Goal: Task Accomplishment & Management: Manage account settings

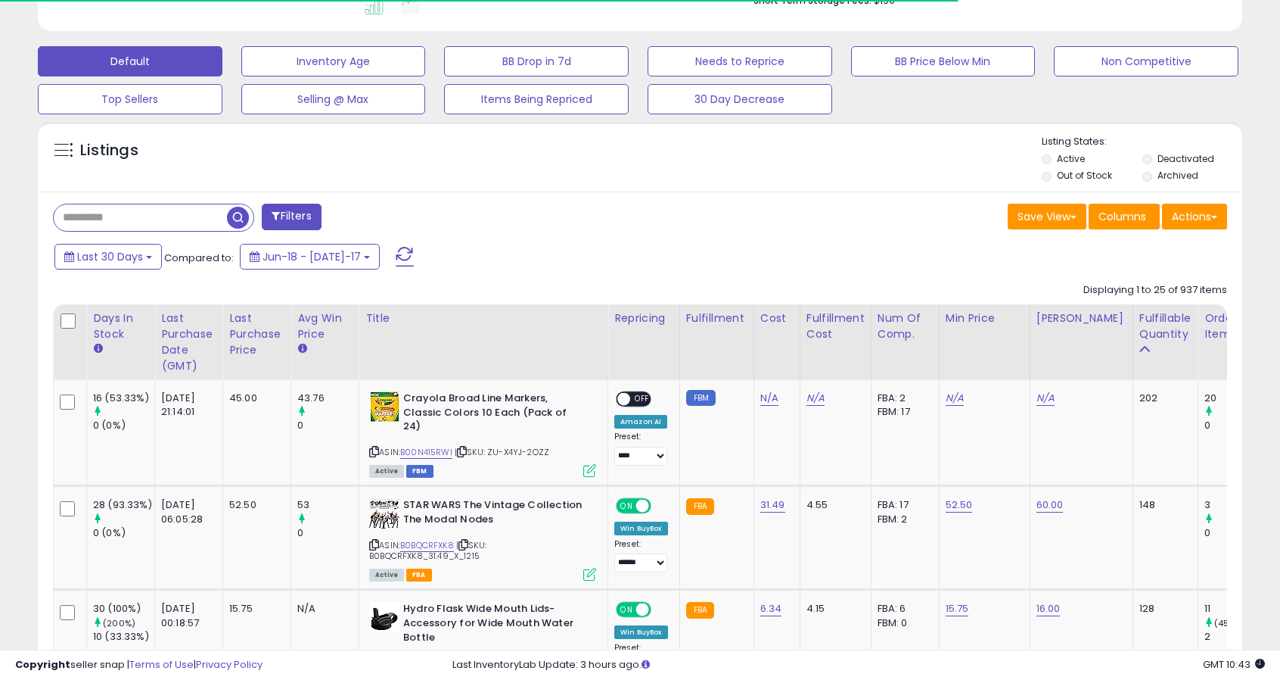
scroll to position [440, 0]
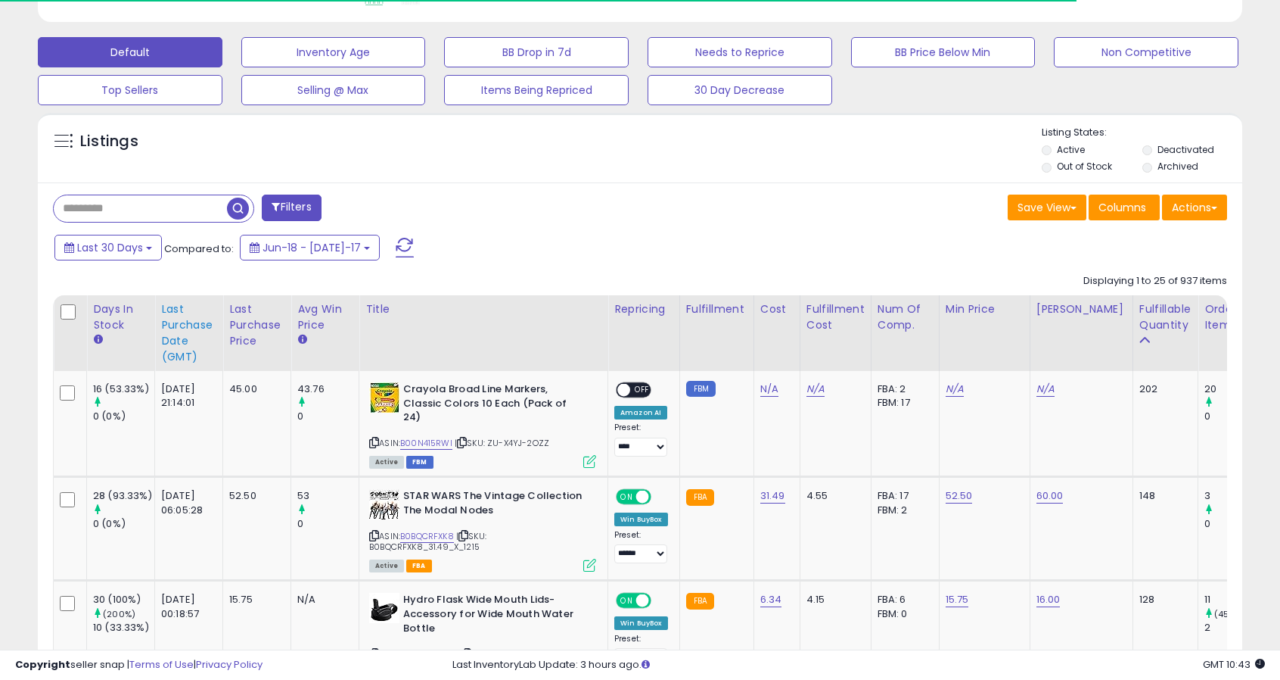
click at [160, 322] on th "Last Purchase Date (GMT)" at bounding box center [189, 333] width 68 height 76
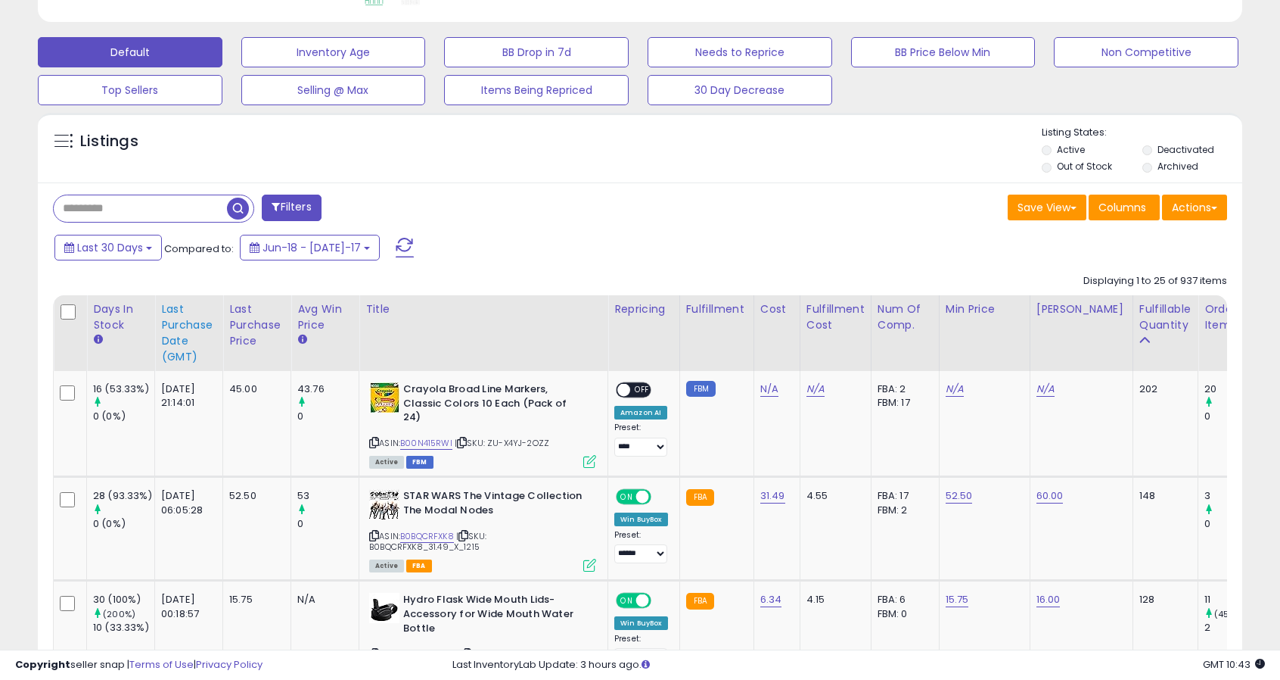
click at [169, 322] on div "Last Purchase Date (GMT)" at bounding box center [188, 333] width 55 height 64
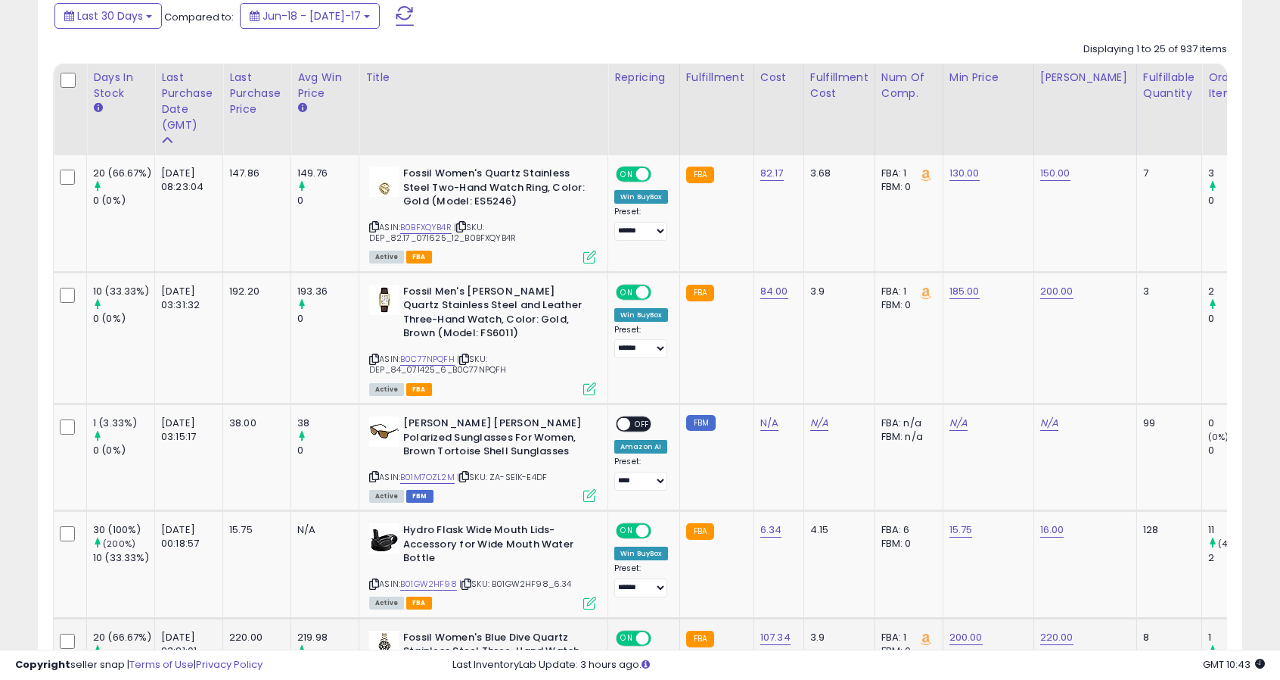
scroll to position [633, 0]
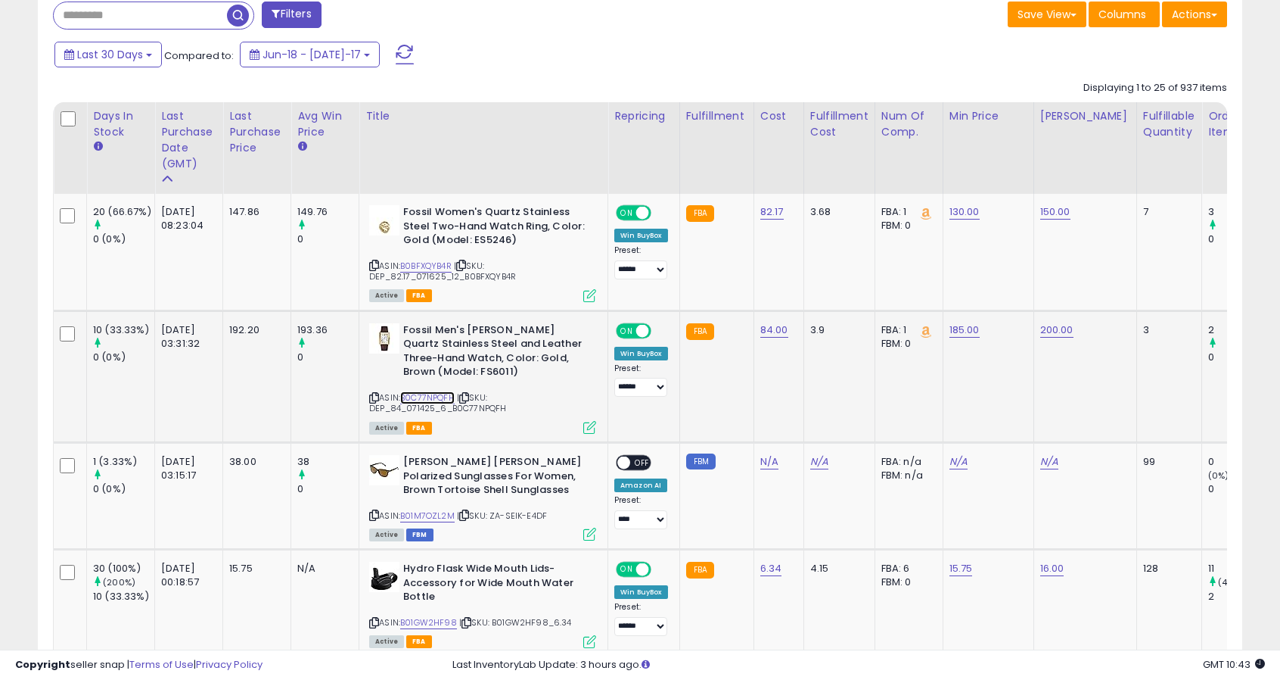
click at [424, 391] on link "B0C77NPQFH" at bounding box center [427, 397] width 54 height 13
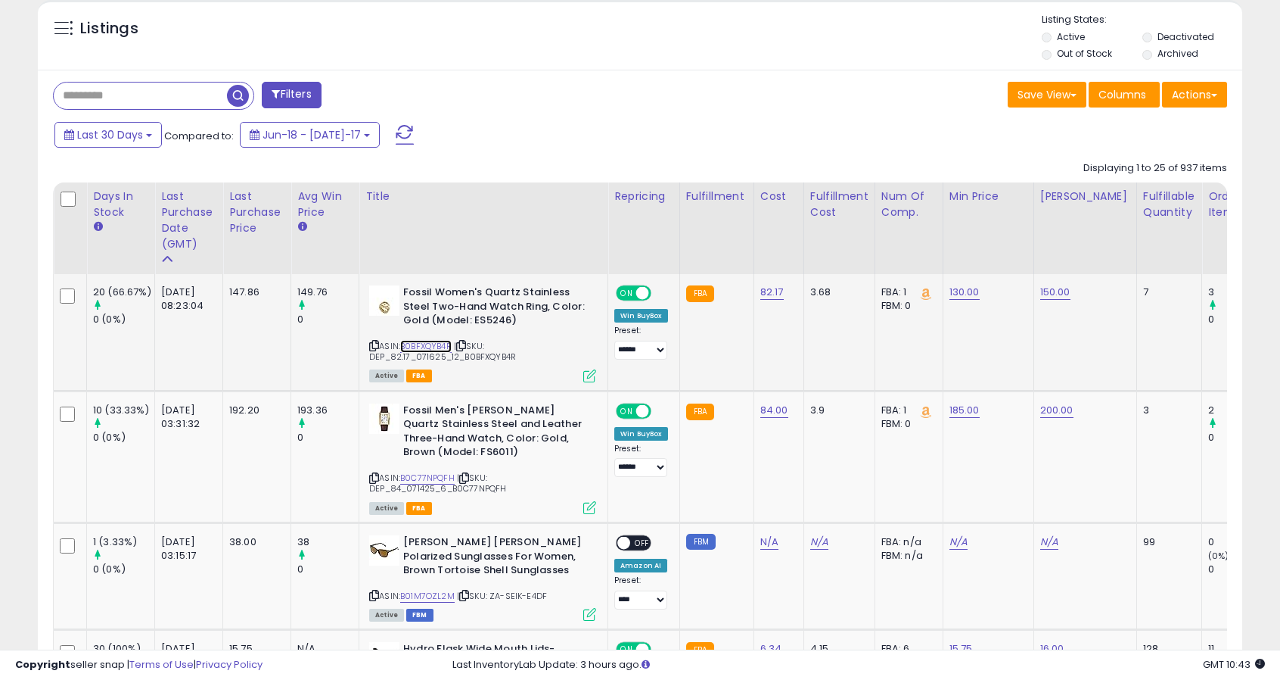
click at [435, 342] on link "B0BFXQYB4R" at bounding box center [425, 346] width 51 height 13
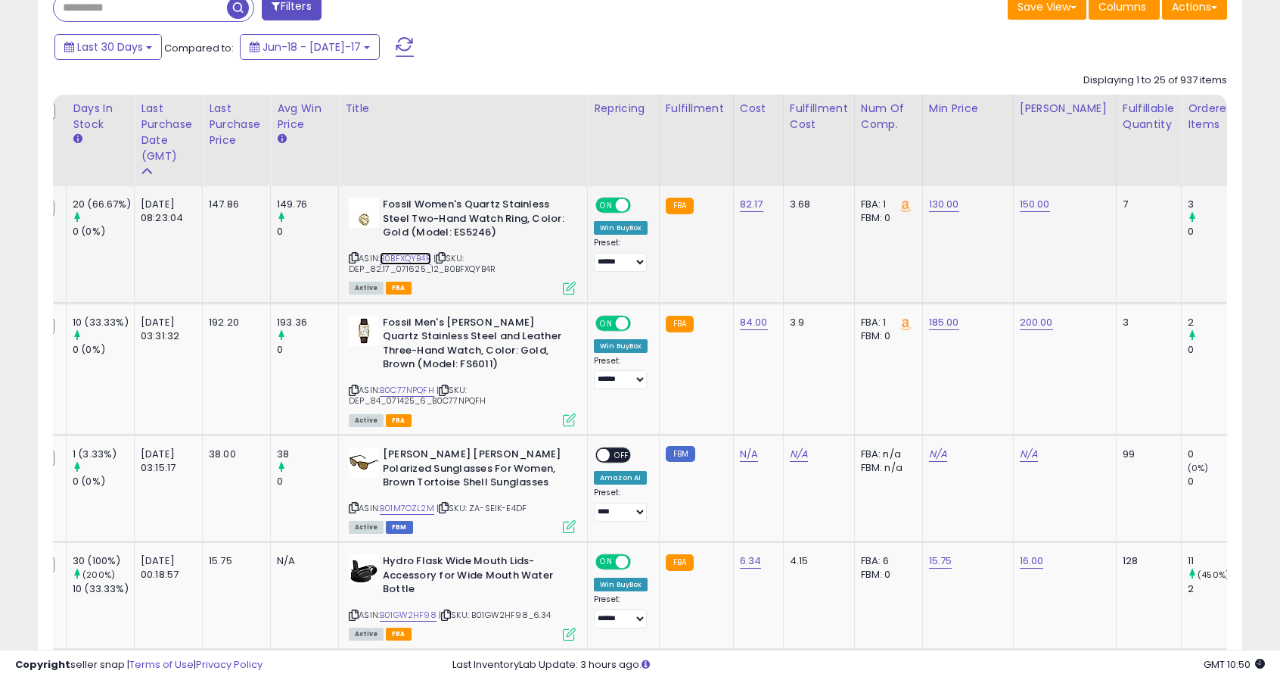
scroll to position [0, 33]
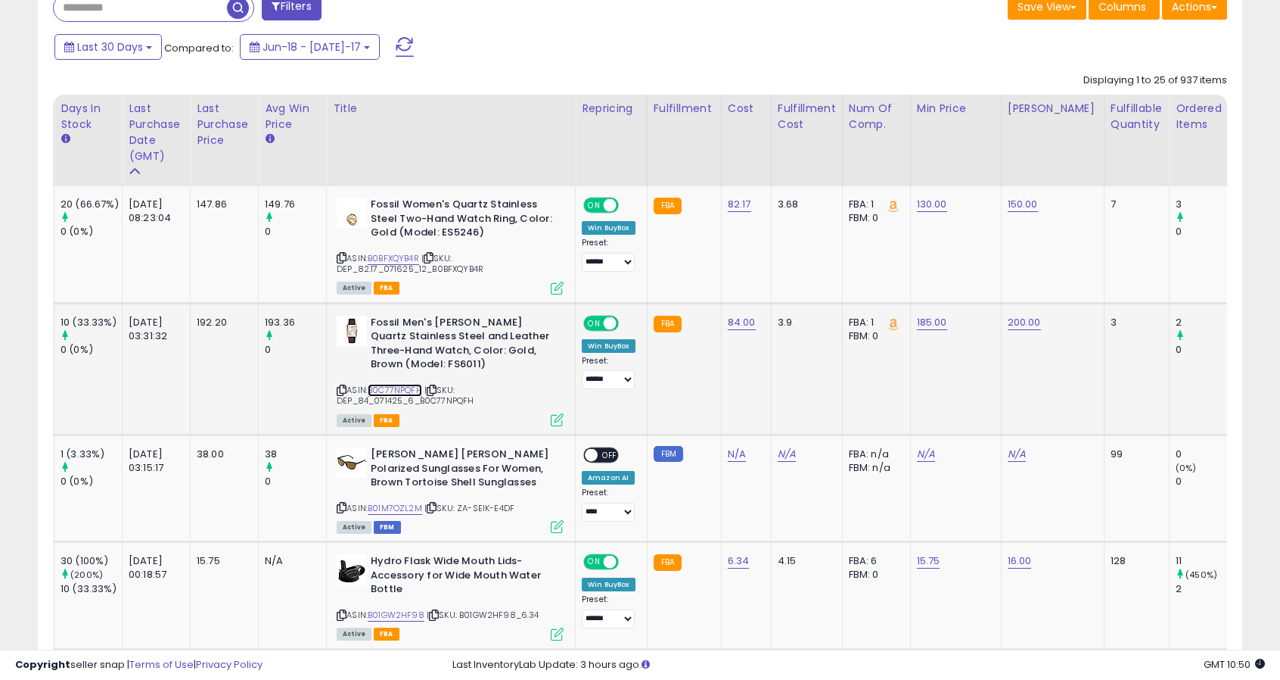
click at [405, 389] on link "B0C77NPQFH" at bounding box center [395, 390] width 54 height 13
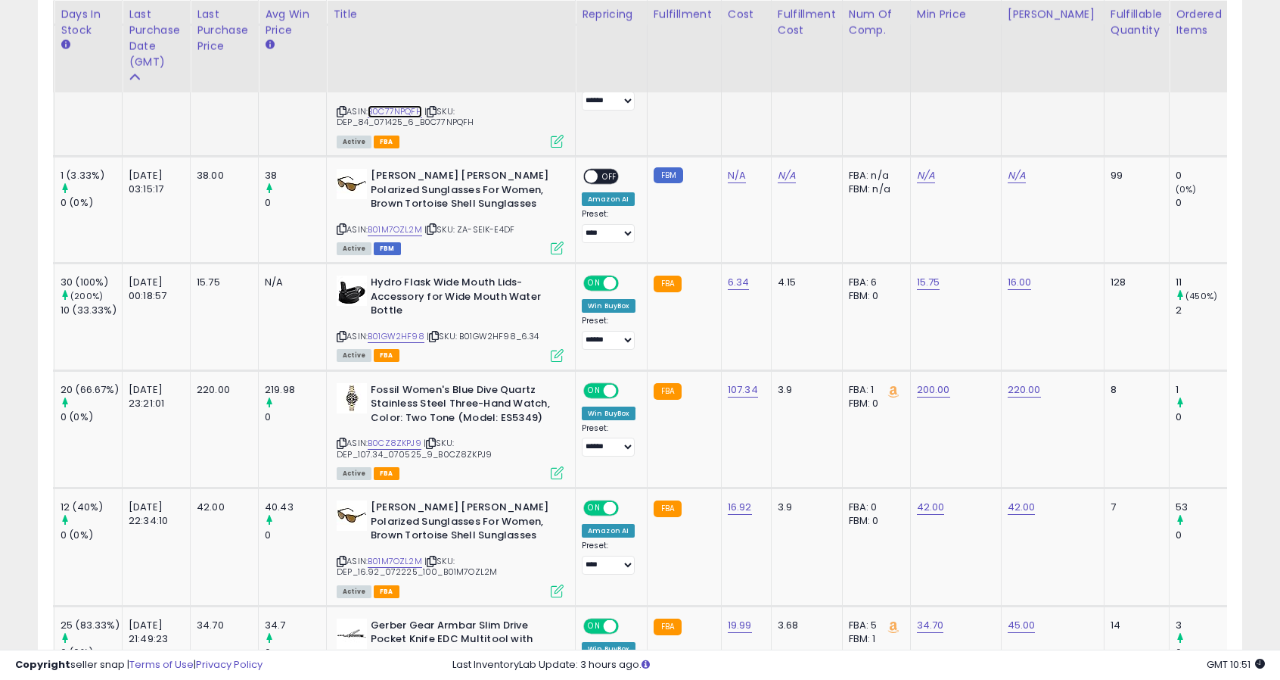
scroll to position [916, 0]
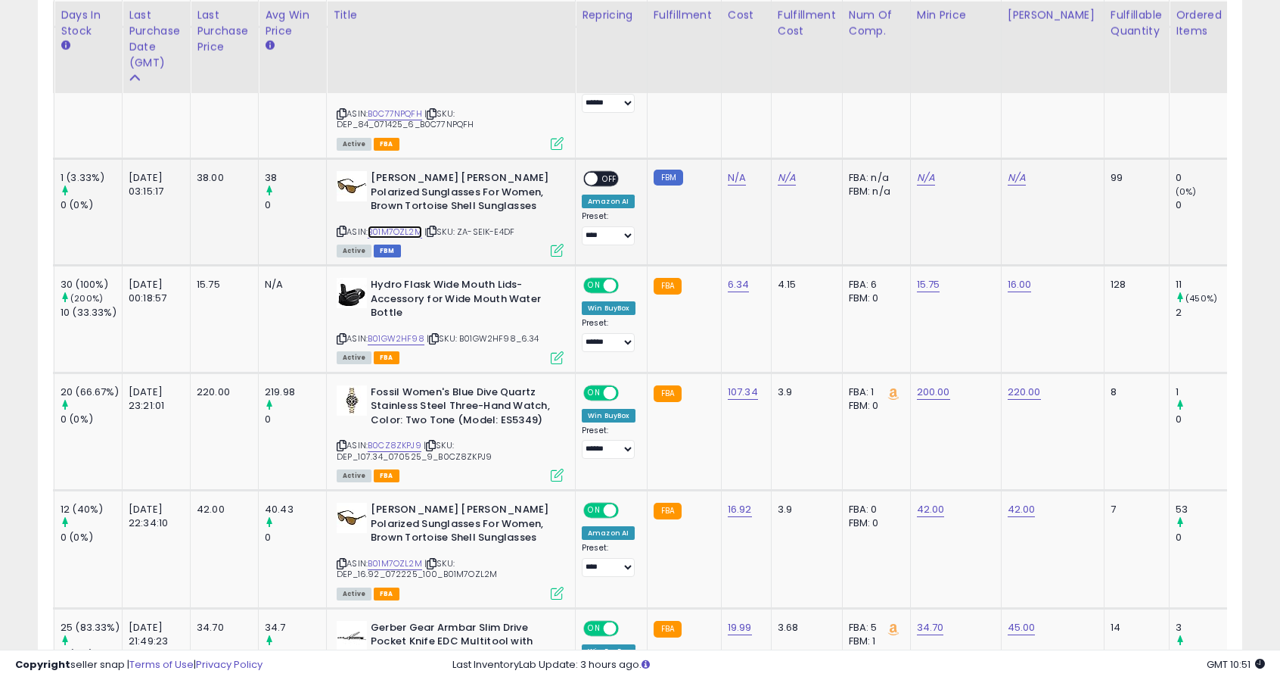
click at [415, 226] on link "B01M7OZL2M" at bounding box center [395, 232] width 54 height 13
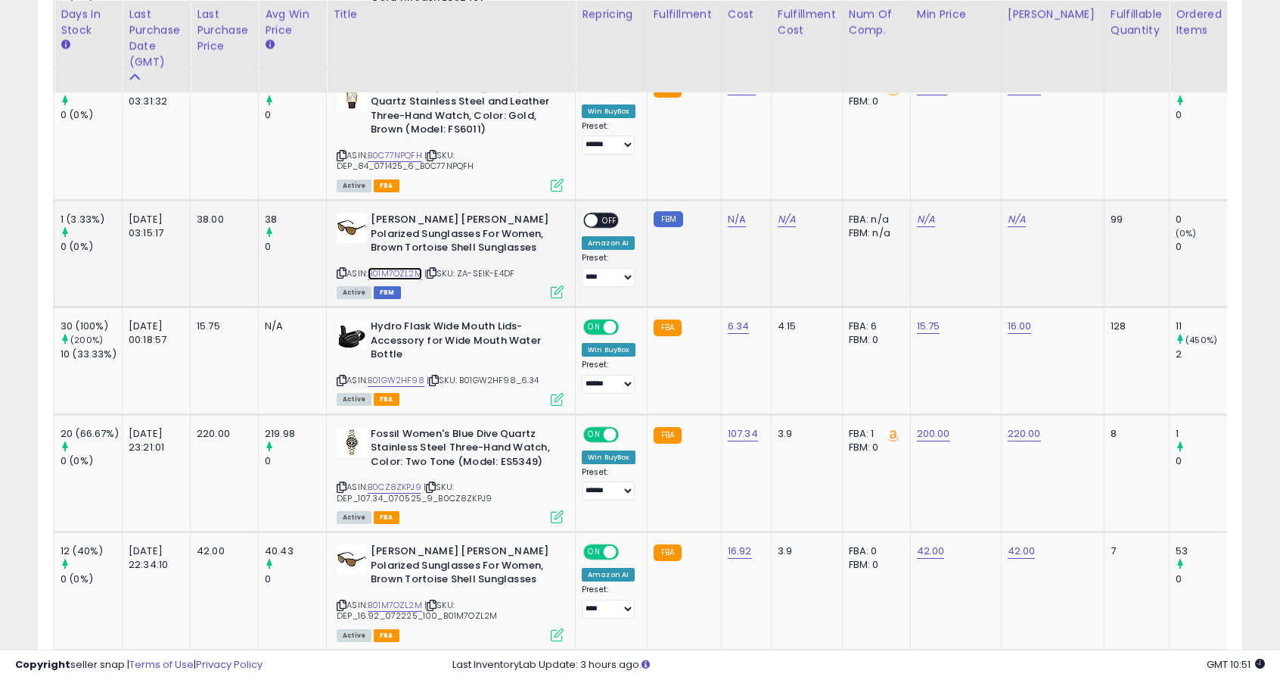
scroll to position [874, 0]
click at [920, 214] on link "N/A" at bounding box center [926, 220] width 18 height 15
type input "**"
click button "submit" at bounding box center [962, 182] width 26 height 23
click at [1019, 214] on link "N/A" at bounding box center [1017, 220] width 18 height 15
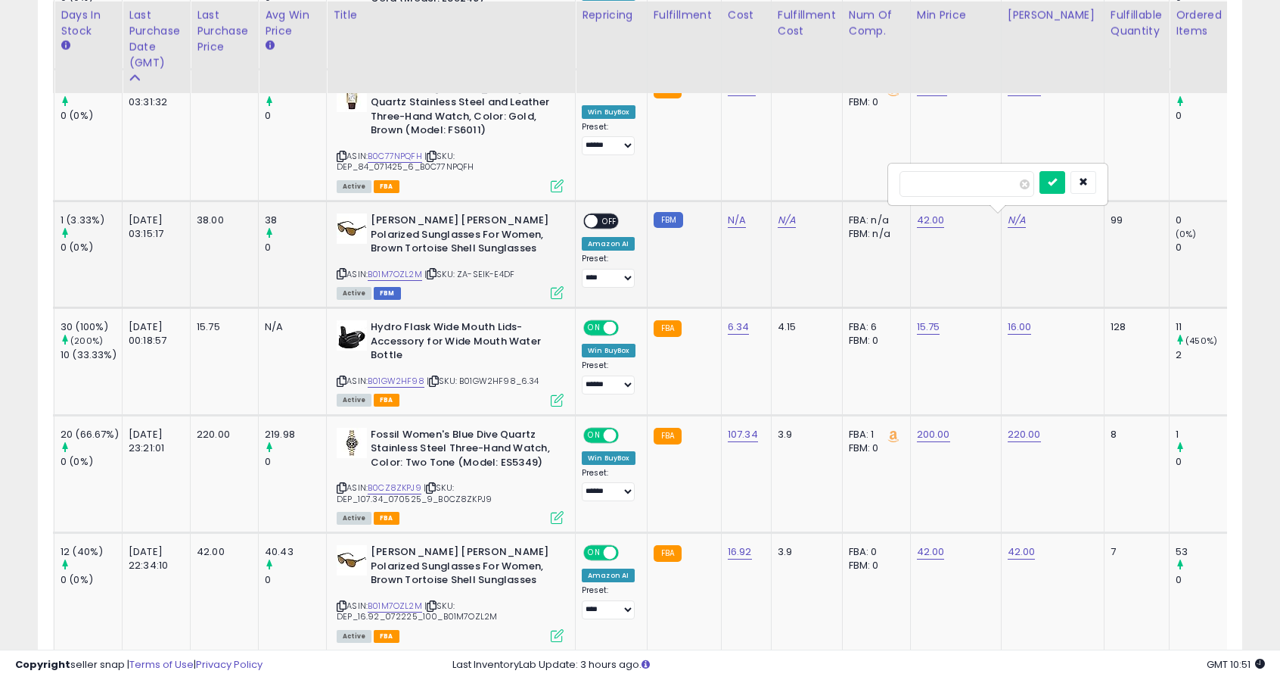
type input "**"
click button "submit" at bounding box center [1053, 182] width 26 height 23
click at [600, 222] on span "OFF" at bounding box center [610, 221] width 24 height 13
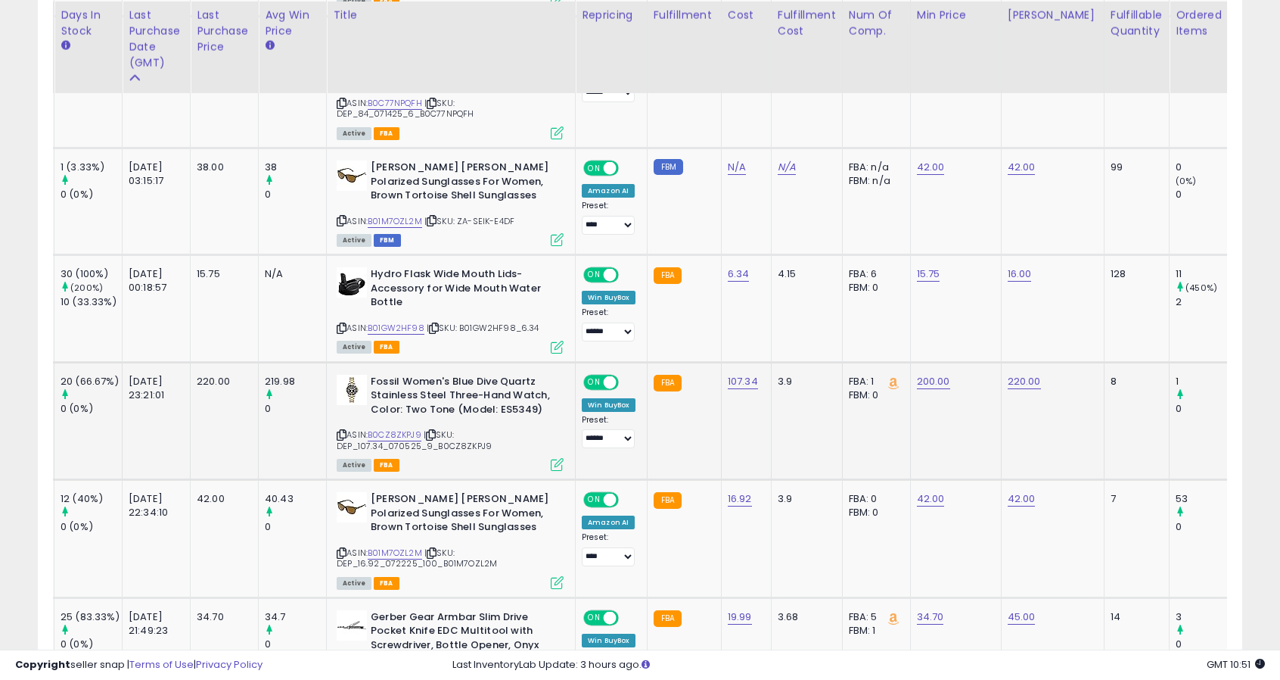
scroll to position [928, 0]
click at [599, 498] on span "ON" at bounding box center [594, 499] width 19 height 13
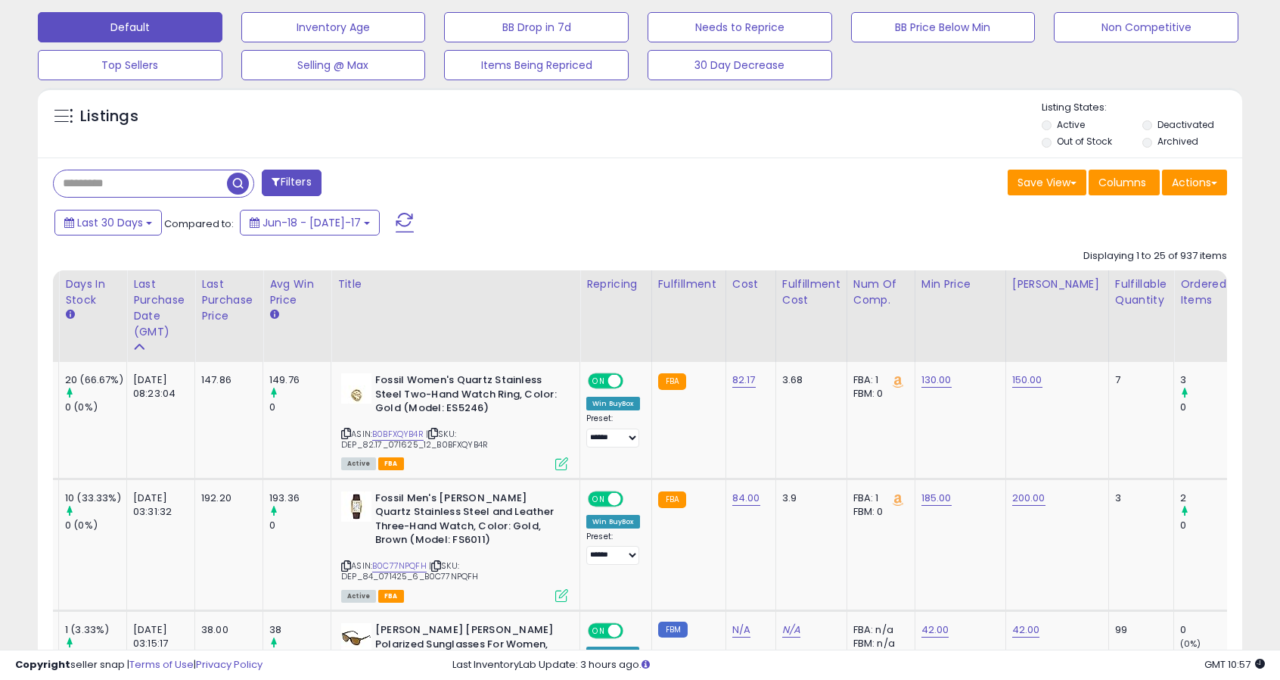
scroll to position [500, 0]
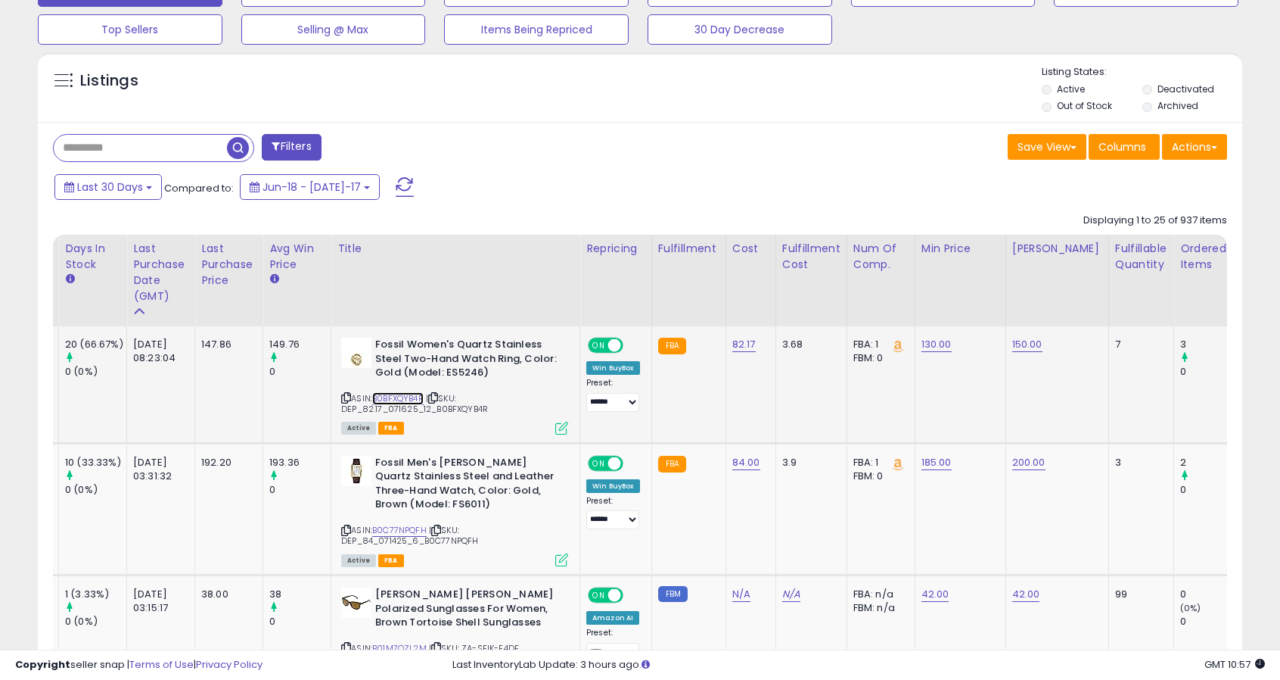
click at [416, 396] on link "B0BFXQYB4R" at bounding box center [397, 398] width 51 height 13
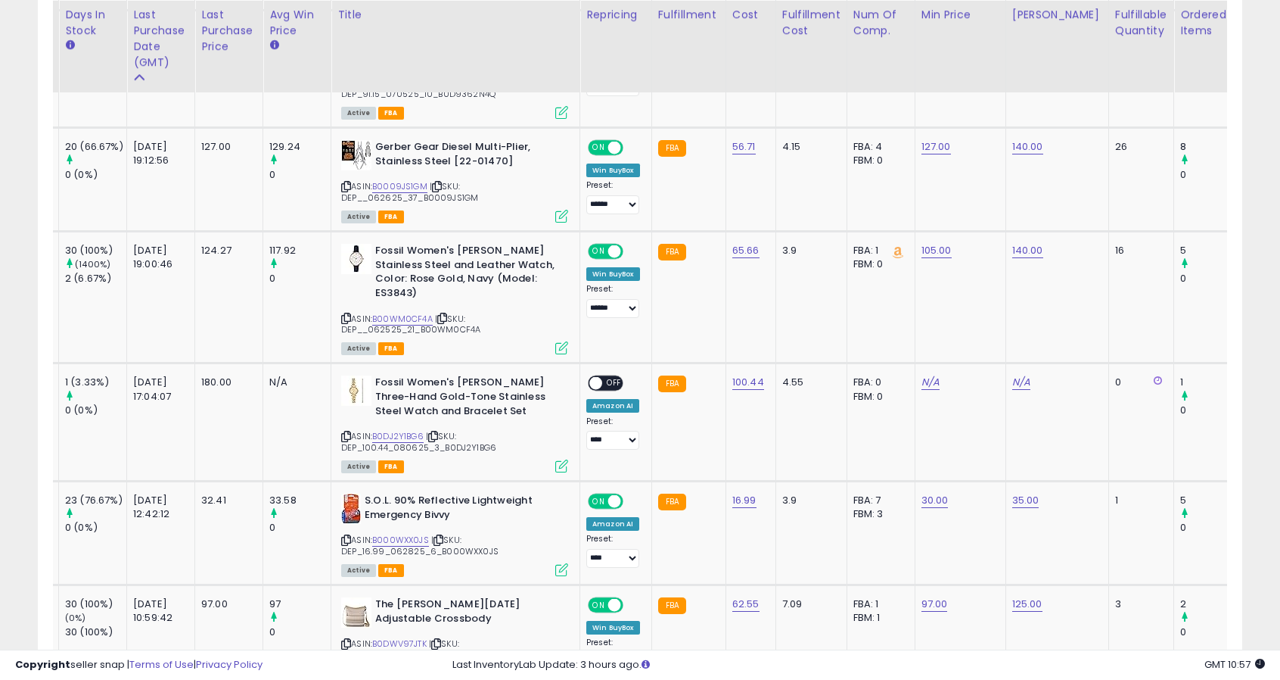
scroll to position [0, 0]
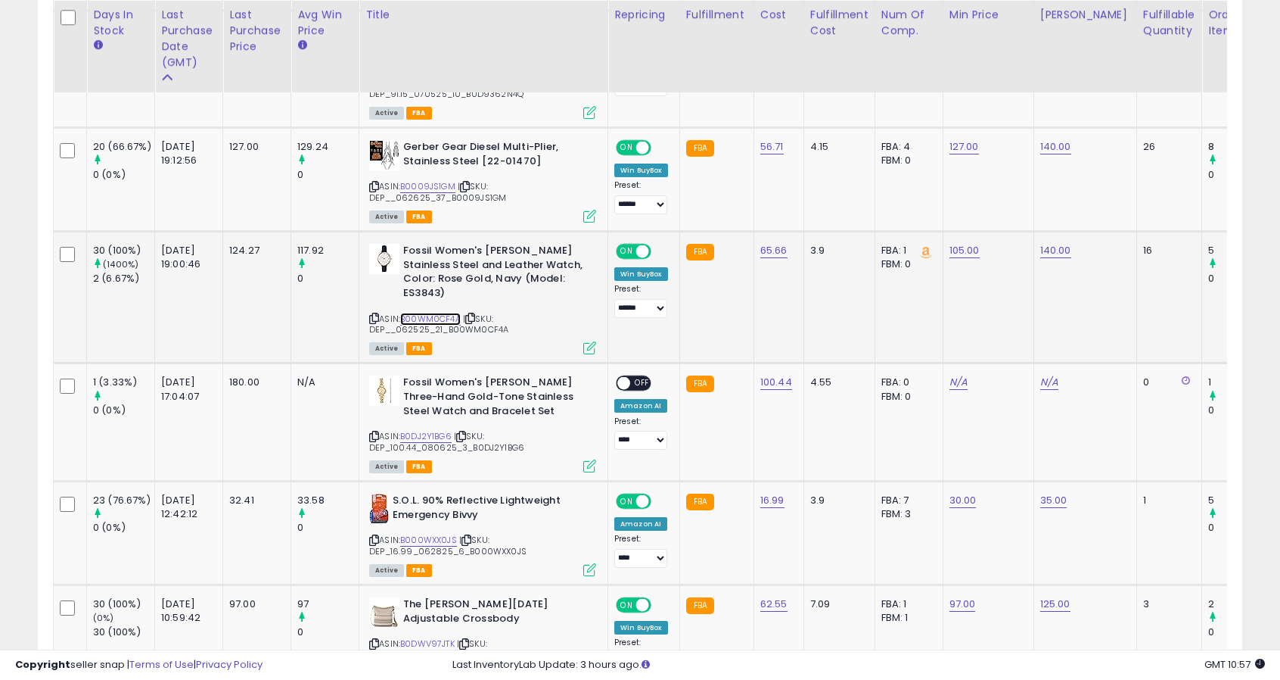
click at [436, 313] on link "B00WM0CF4A" at bounding box center [430, 319] width 61 height 13
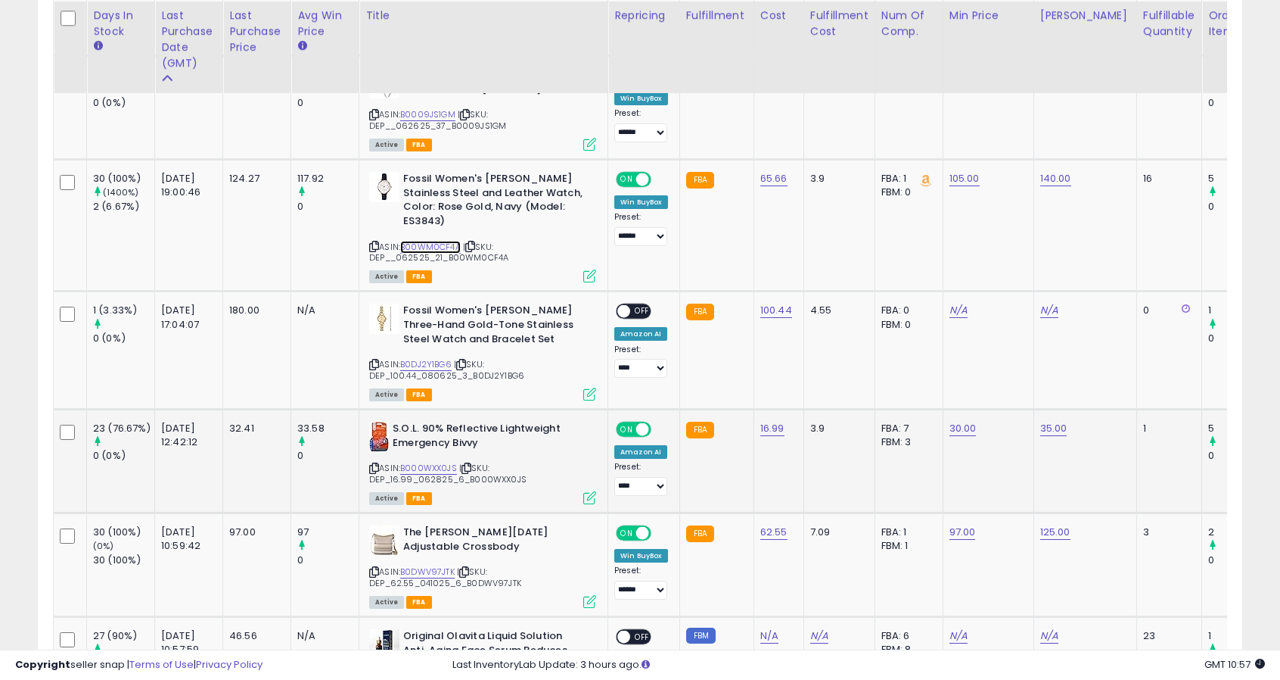
scroll to position [1966, 0]
click at [436, 357] on link "B0DJ2Y1BG6" at bounding box center [425, 363] width 51 height 13
click at [952, 305] on link "N/A" at bounding box center [959, 309] width 18 height 15
type input "***"
click button "submit" at bounding box center [994, 270] width 26 height 23
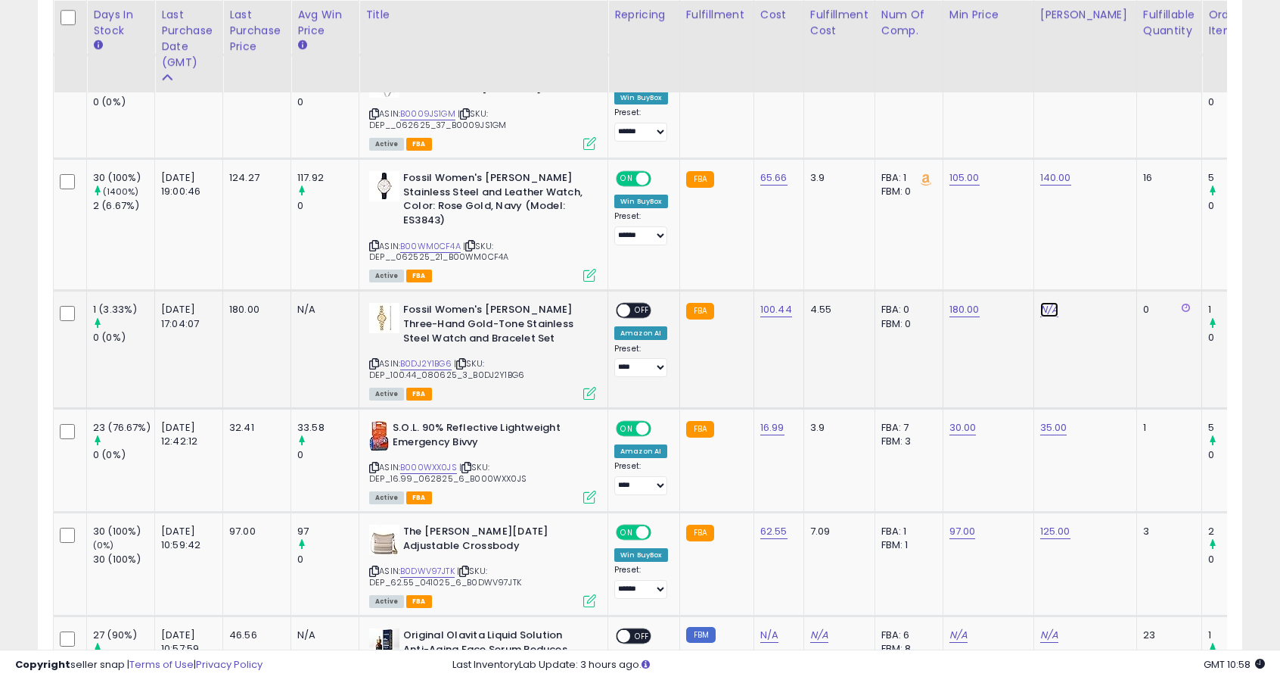
click at [1041, 305] on link "N/A" at bounding box center [1050, 309] width 18 height 15
type input "*****"
click button "submit" at bounding box center [1085, 270] width 26 height 23
click at [632, 310] on span "OFF" at bounding box center [642, 310] width 24 height 13
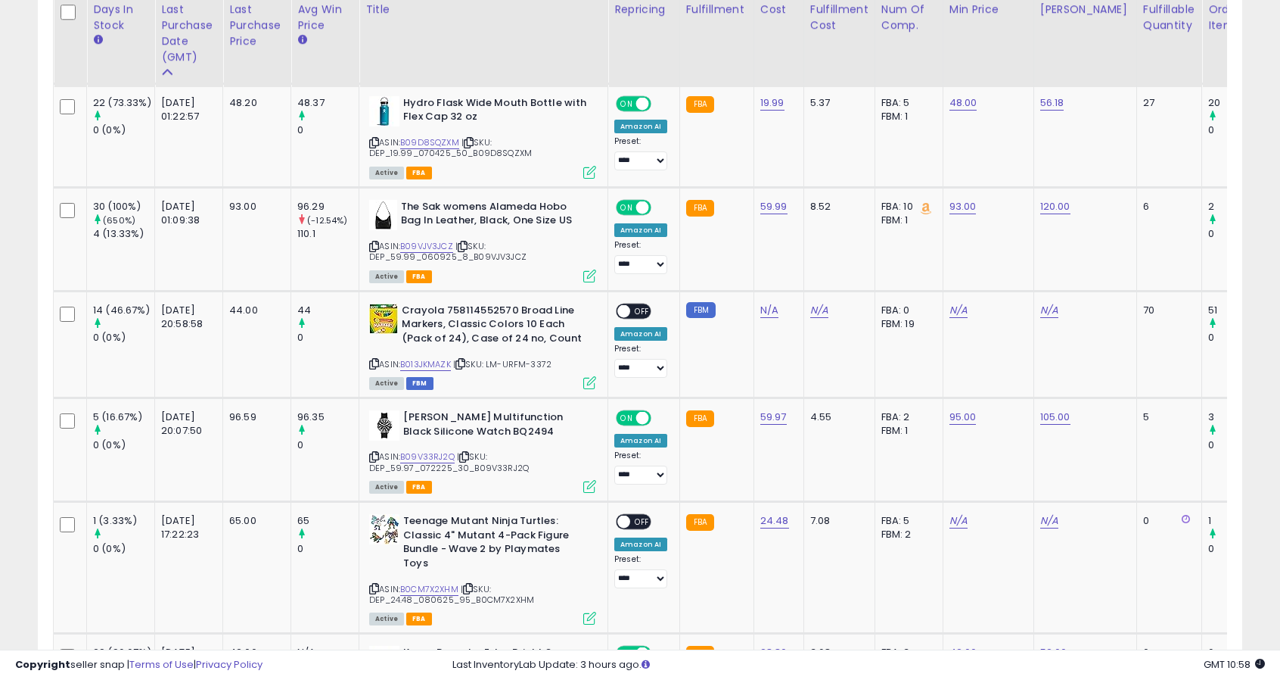
scroll to position [2896, 0]
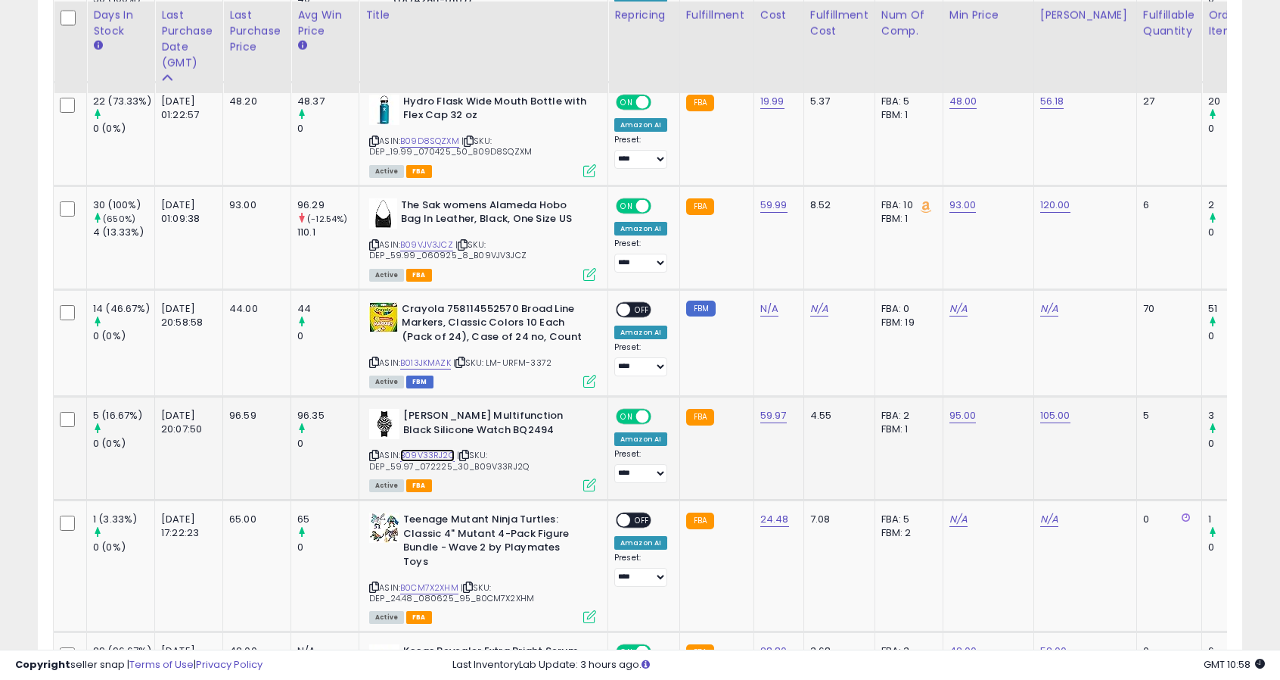
click at [428, 449] on link "B09V33RJ2Q" at bounding box center [427, 455] width 54 height 13
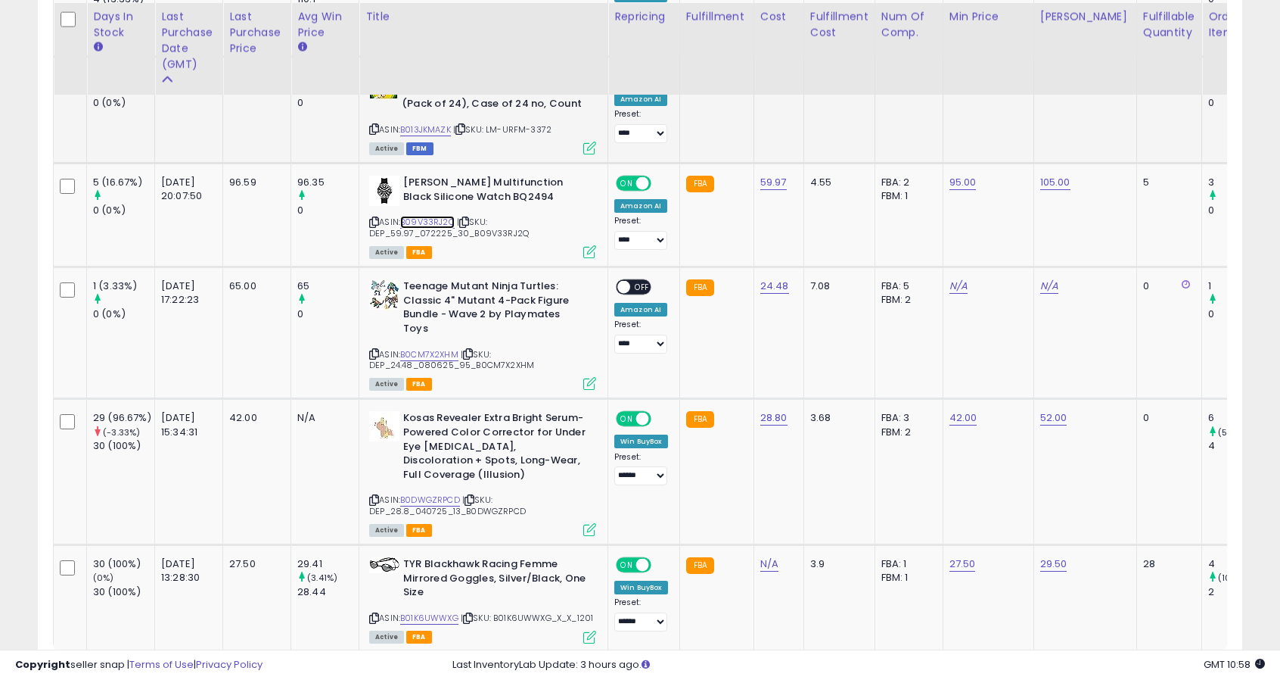
scroll to position [3135, 0]
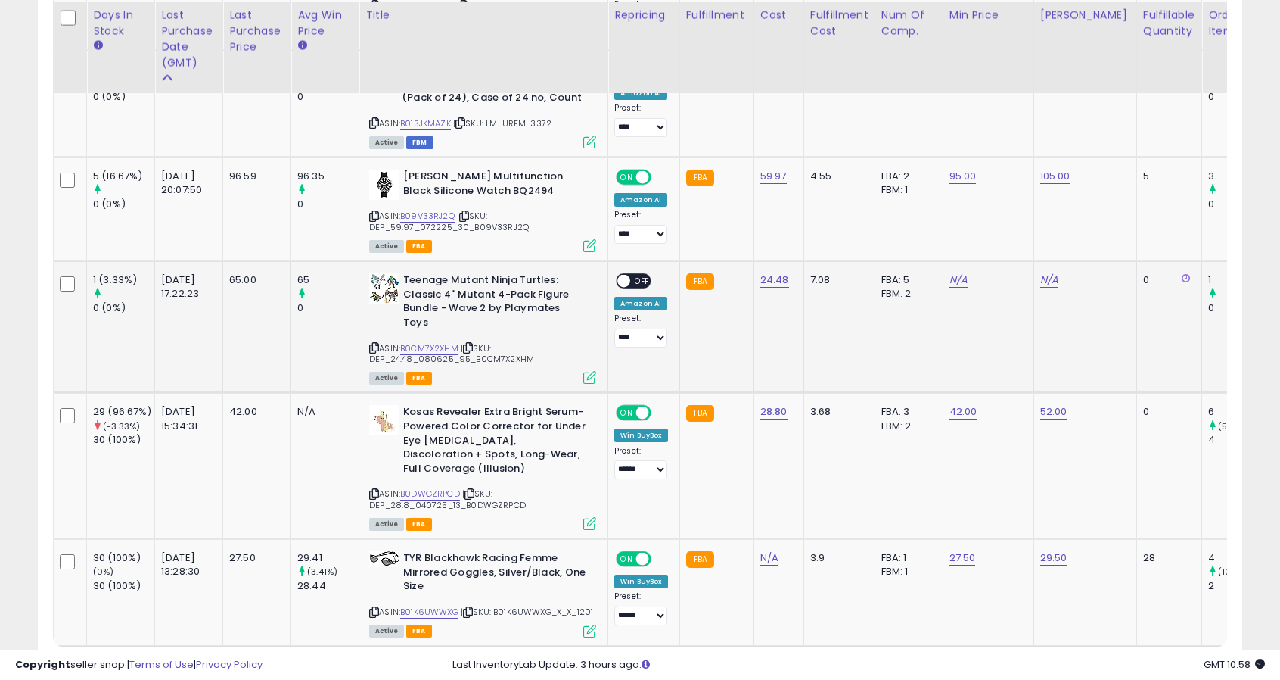
click at [435, 342] on span "| SKU: DEP_24.48_080625_95_B0CM7X2XHM" at bounding box center [451, 353] width 165 height 23
click at [446, 342] on link "B0CM7X2XHM" at bounding box center [429, 348] width 58 height 13
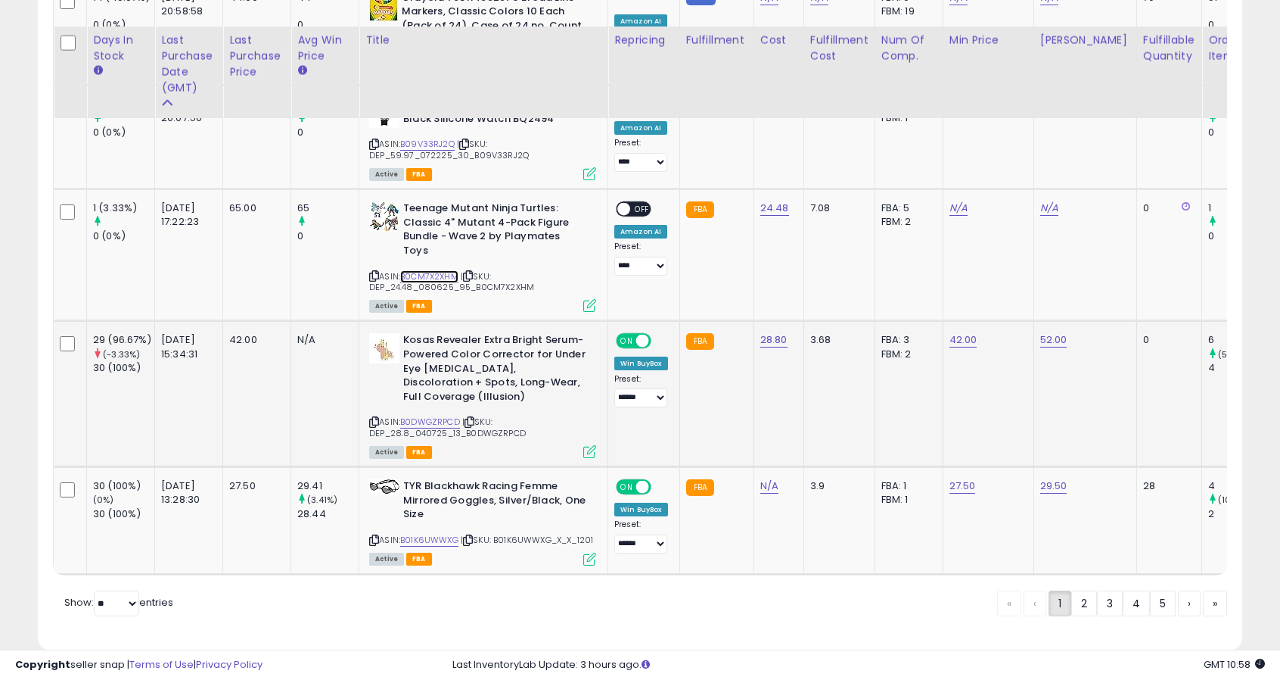
scroll to position [3234, 0]
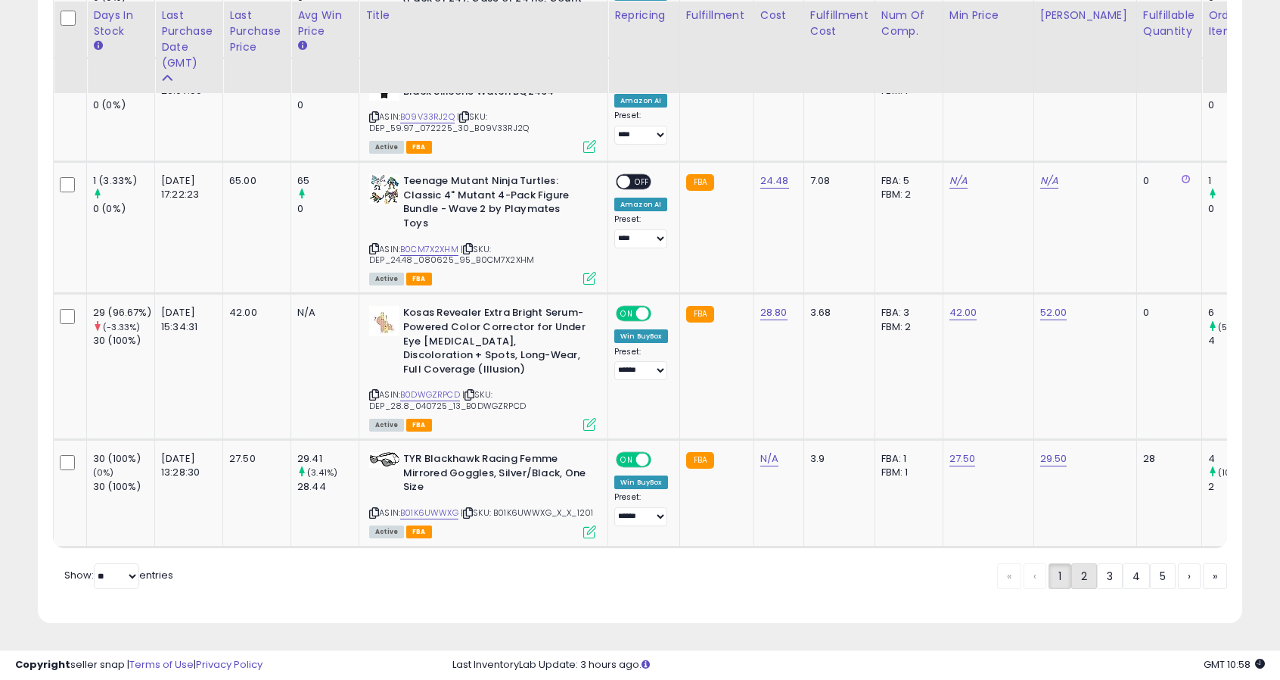
click at [1123, 581] on link "2" at bounding box center [1136, 576] width 27 height 26
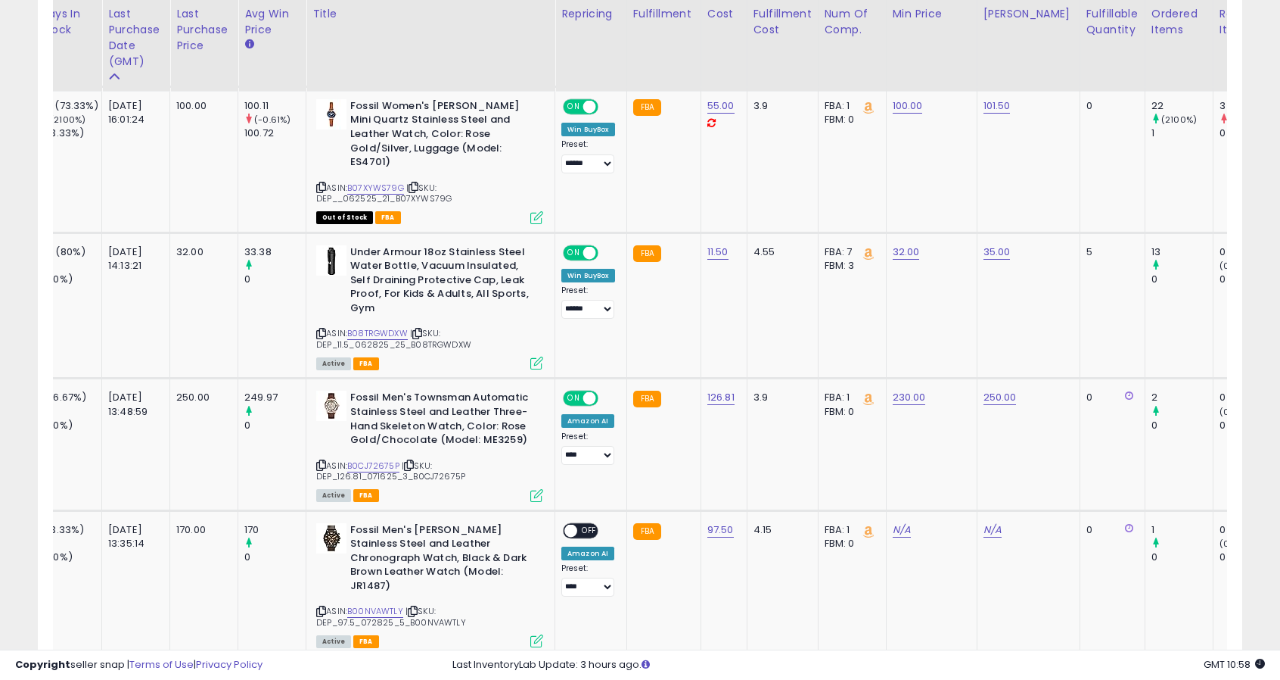
scroll to position [1342, 0]
click at [362, 459] on link "B0CJ72675P" at bounding box center [373, 465] width 52 height 13
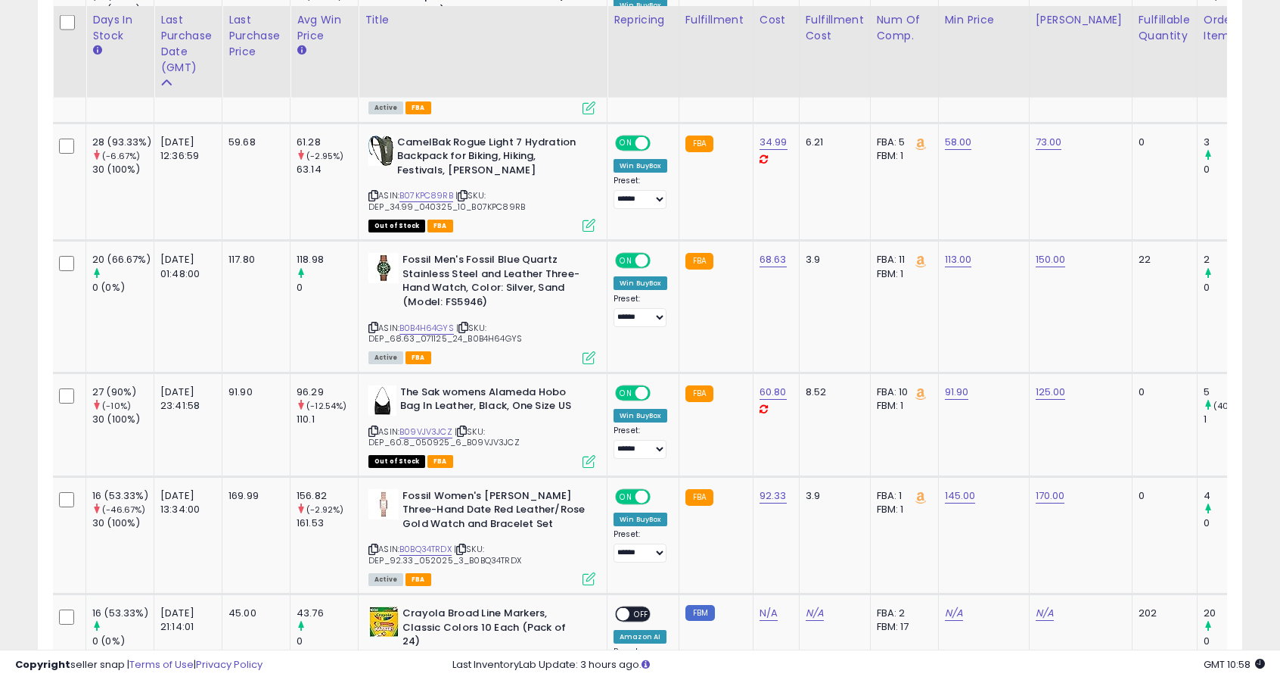
scroll to position [2042, 0]
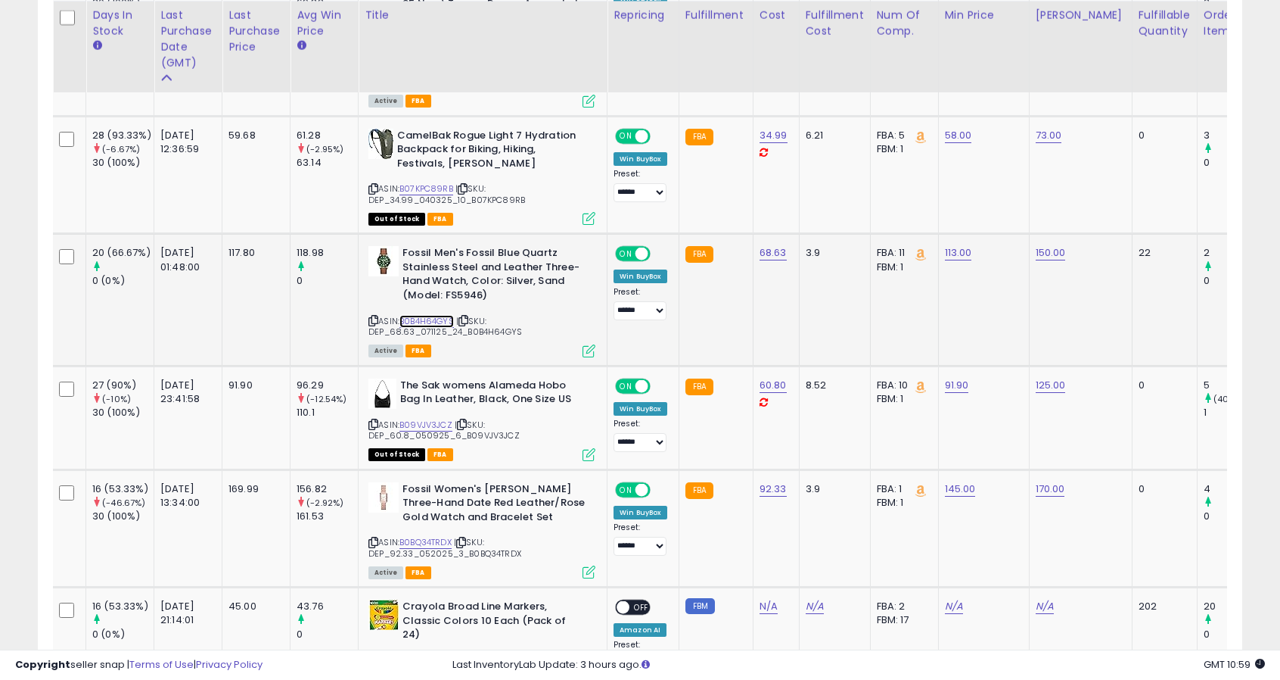
click at [417, 315] on link "B0B4H64GYS" at bounding box center [427, 321] width 54 height 13
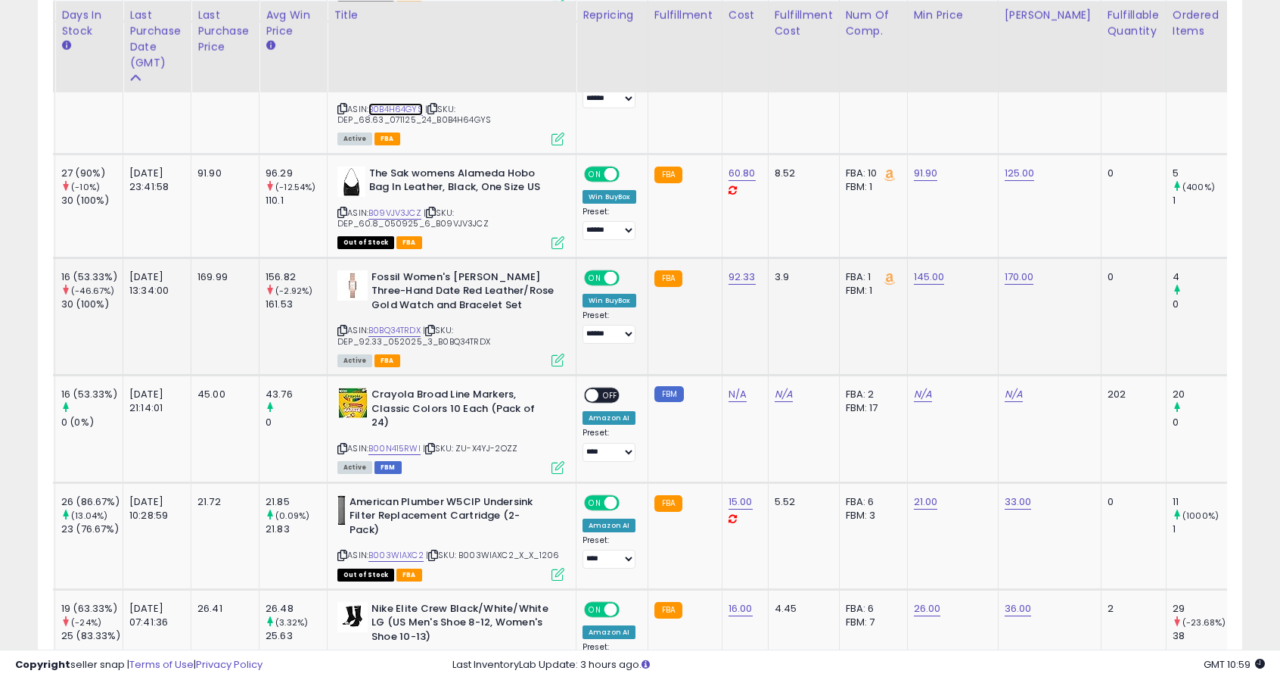
scroll to position [0, 0]
click at [403, 324] on link "B0BQ34TRDX" at bounding box center [395, 330] width 52 height 13
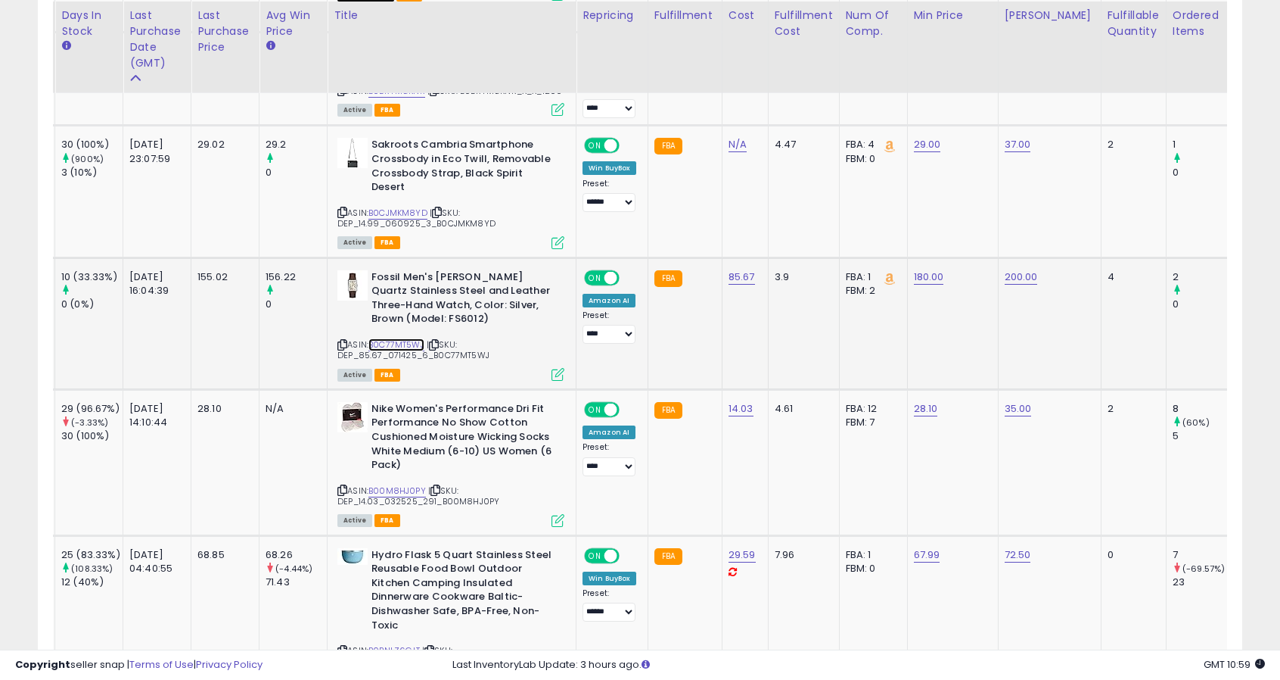
click at [394, 338] on link "B0C77MT5WJ" at bounding box center [397, 344] width 56 height 13
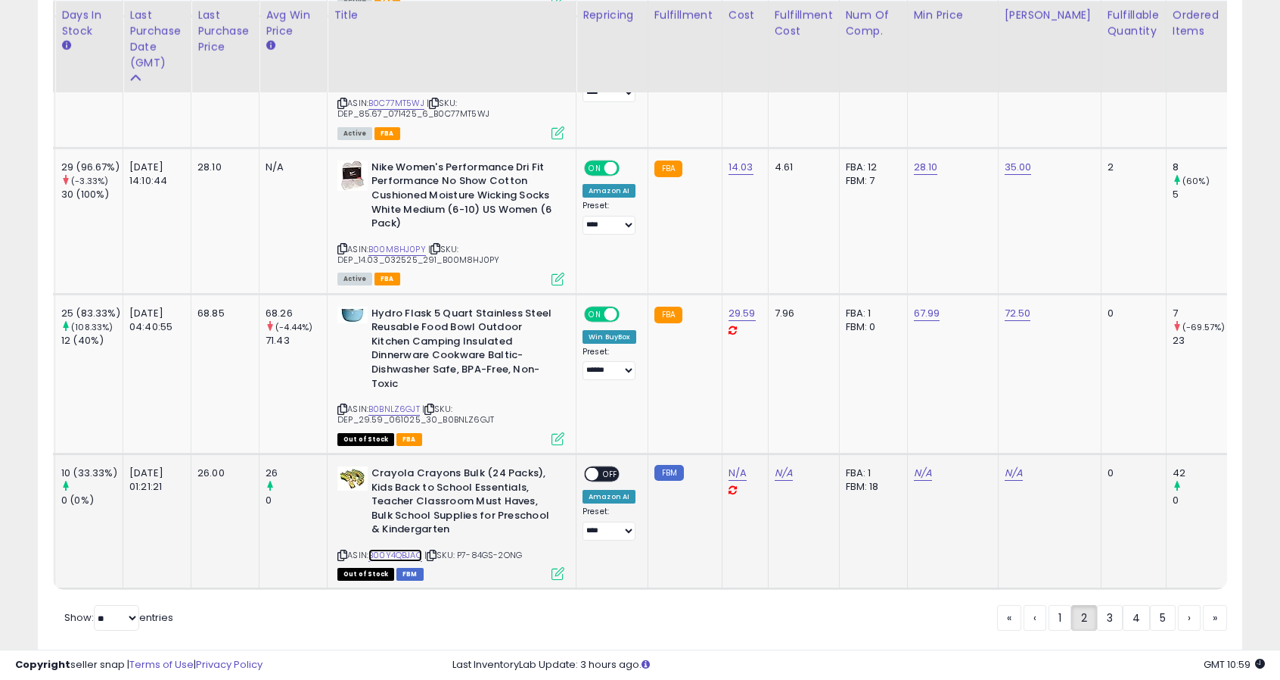
click at [418, 549] on link "B00Y4QBJAQ" at bounding box center [396, 555] width 54 height 13
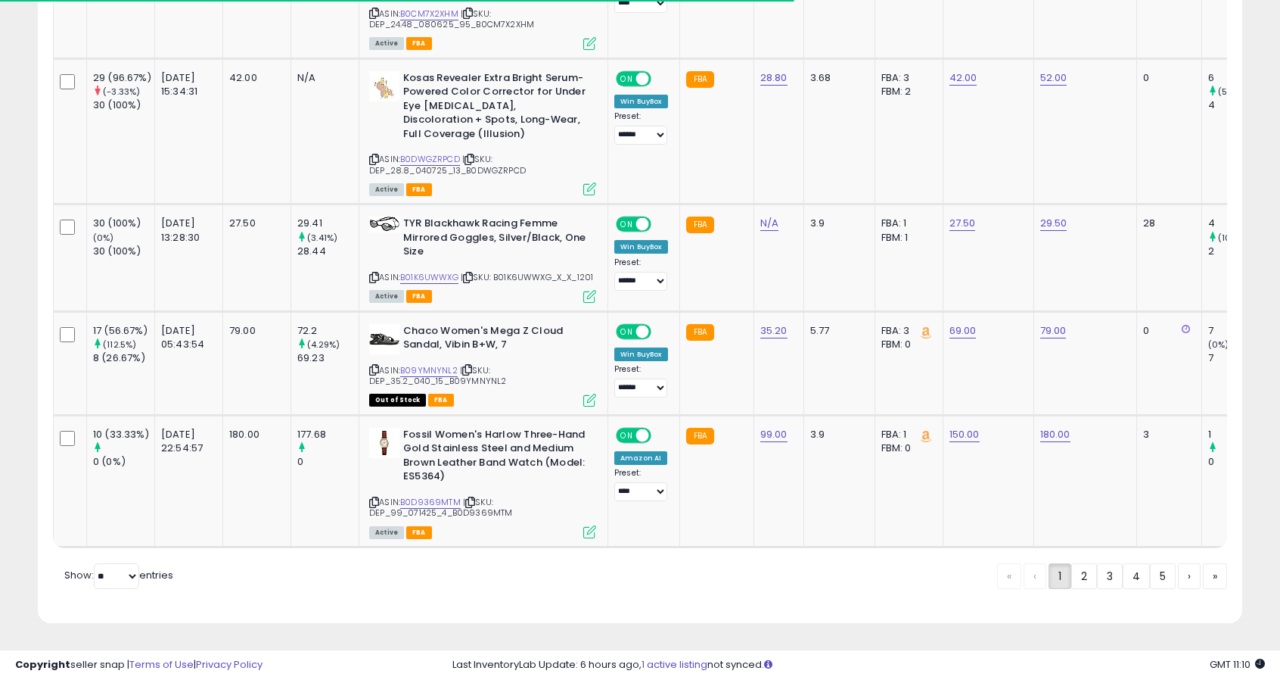
scroll to position [310, 698]
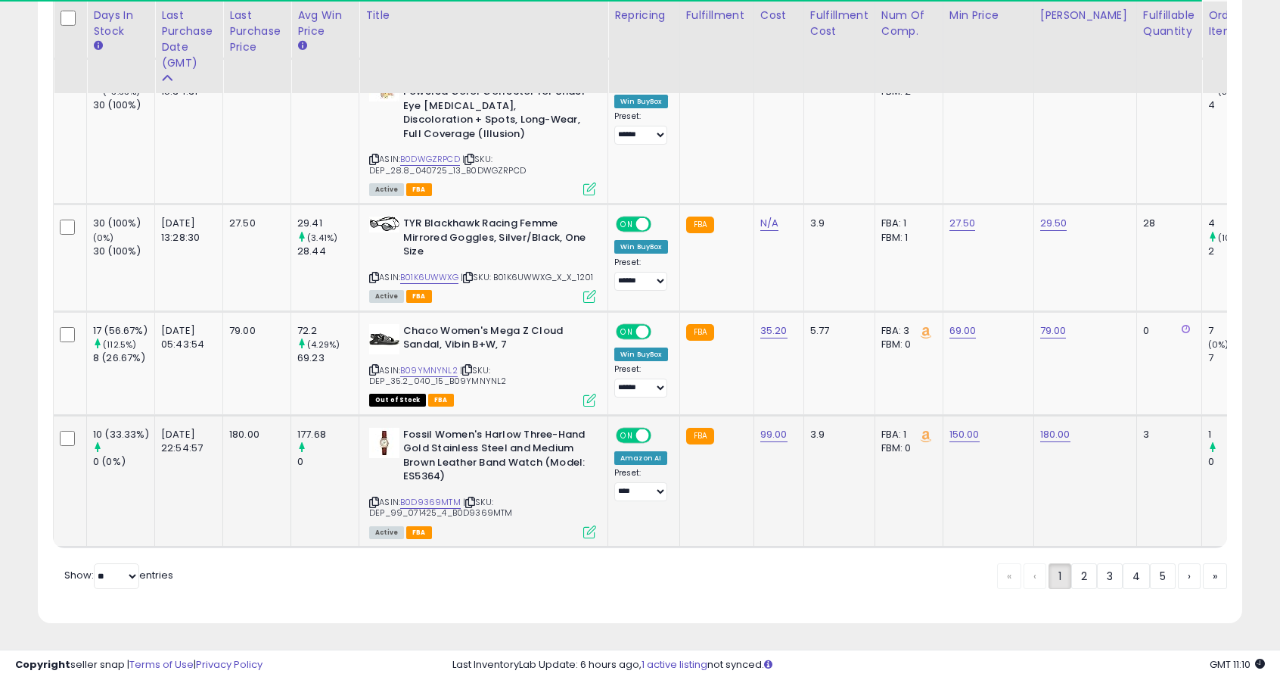
click at [439, 496] on link "B0D9369MTM" at bounding box center [430, 502] width 61 height 13
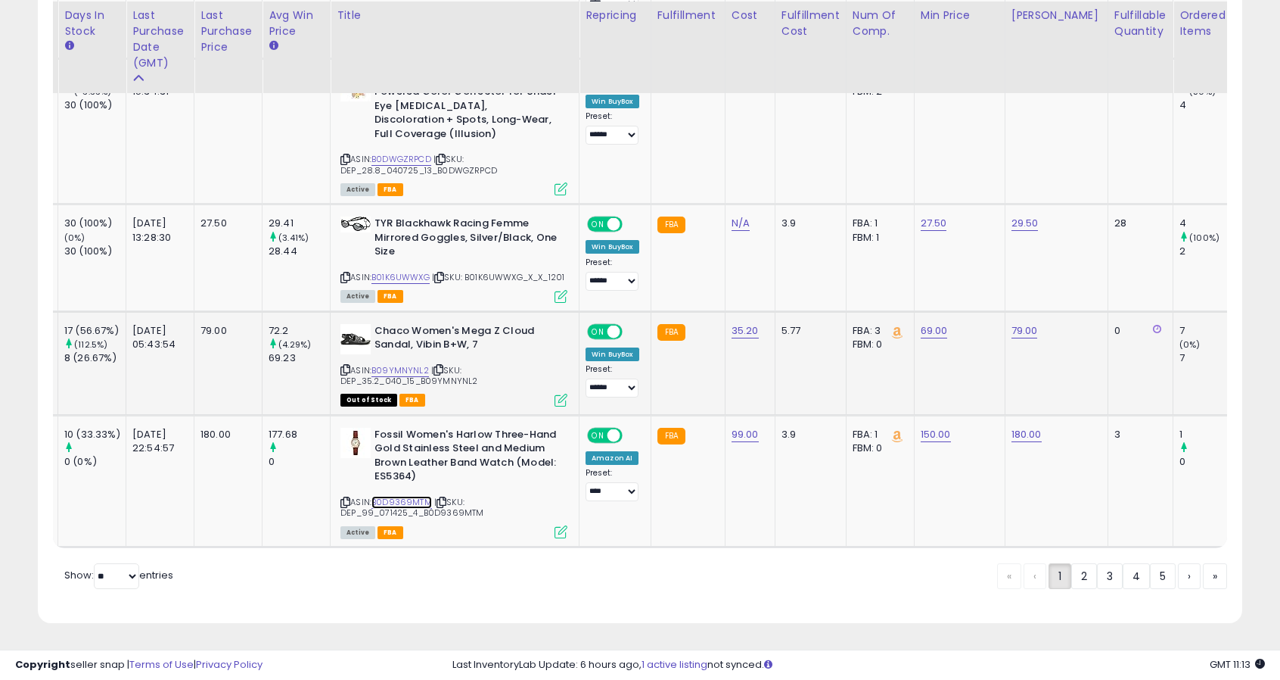
scroll to position [0, 0]
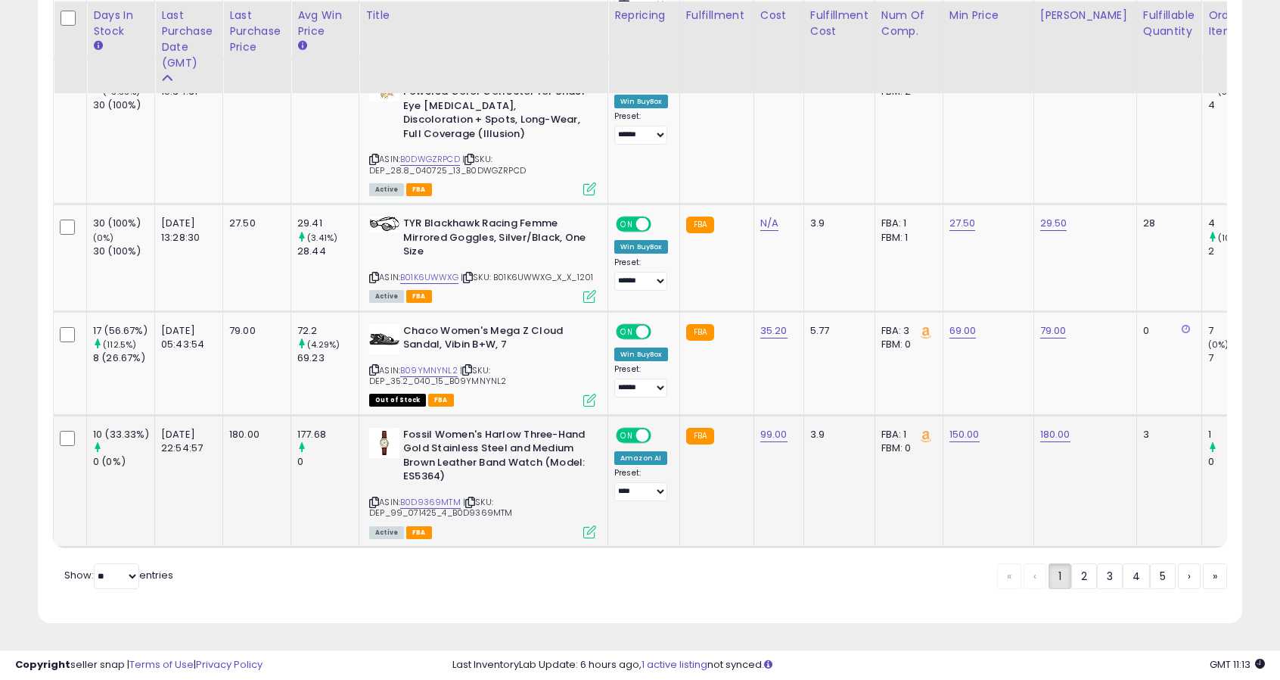
click at [1017, 478] on td "150.00" at bounding box center [988, 481] width 91 height 132
click at [1150, 576] on link "3" at bounding box center [1163, 576] width 26 height 26
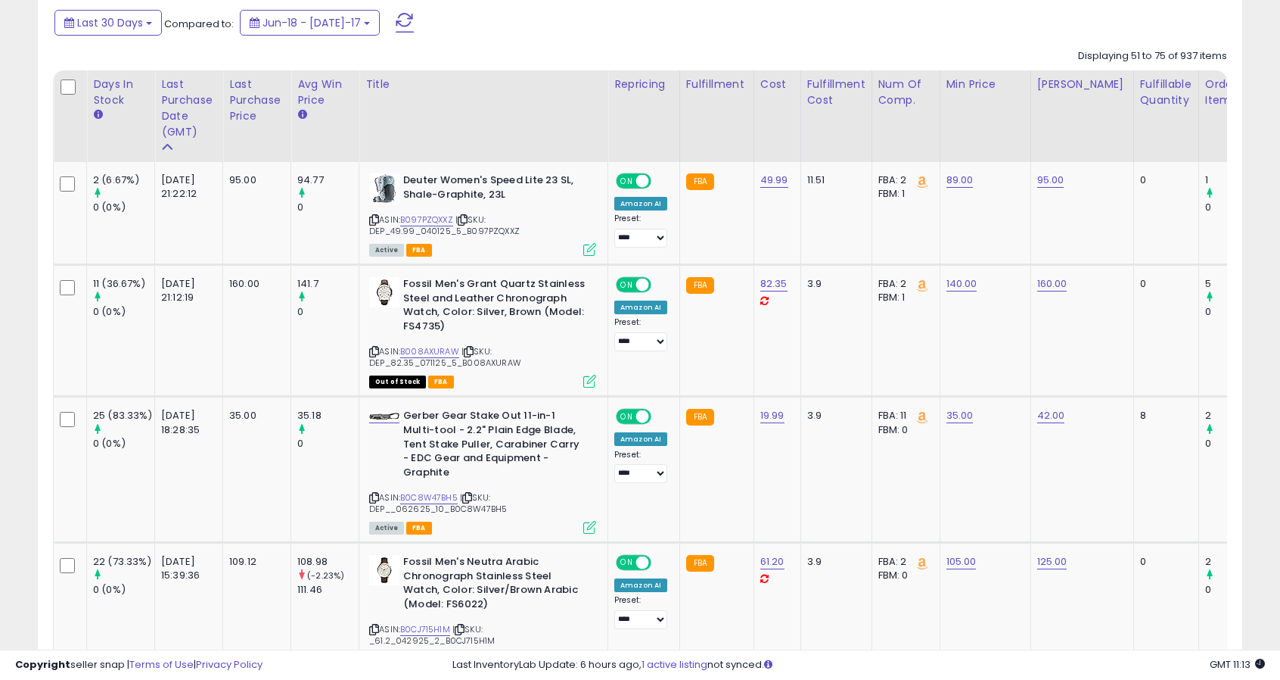
scroll to position [667, 0]
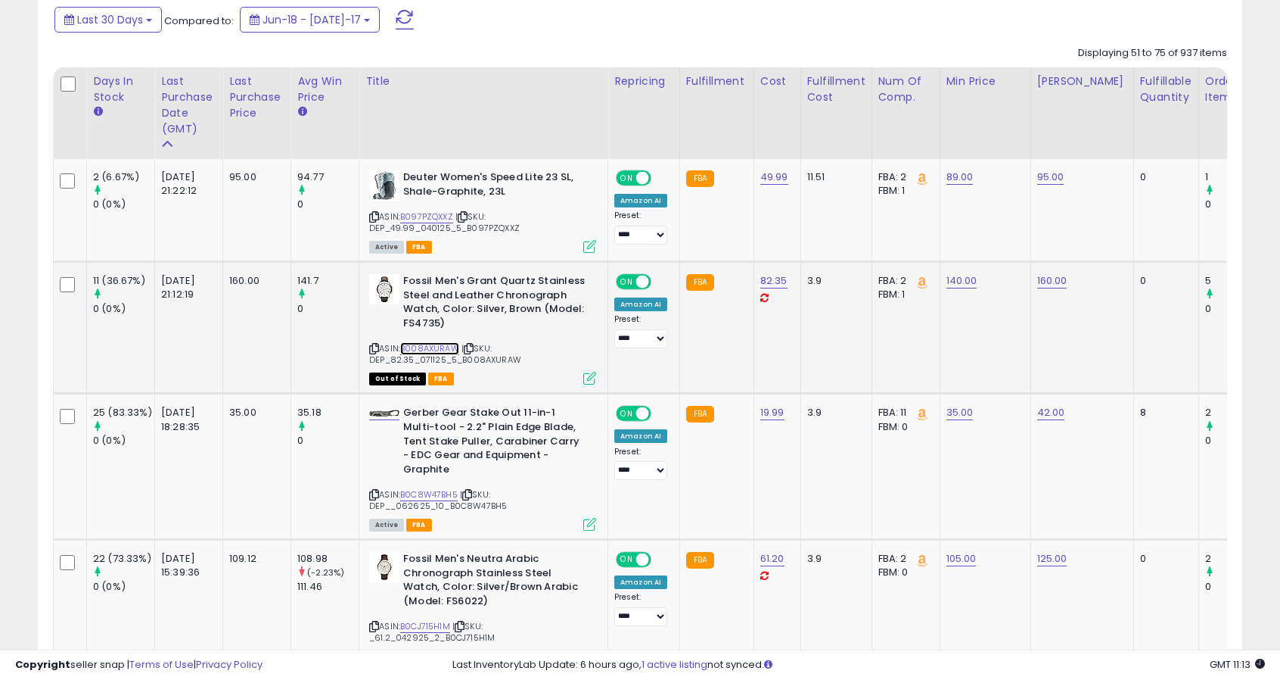
click at [439, 349] on link "B008AXURAW" at bounding box center [429, 348] width 59 height 13
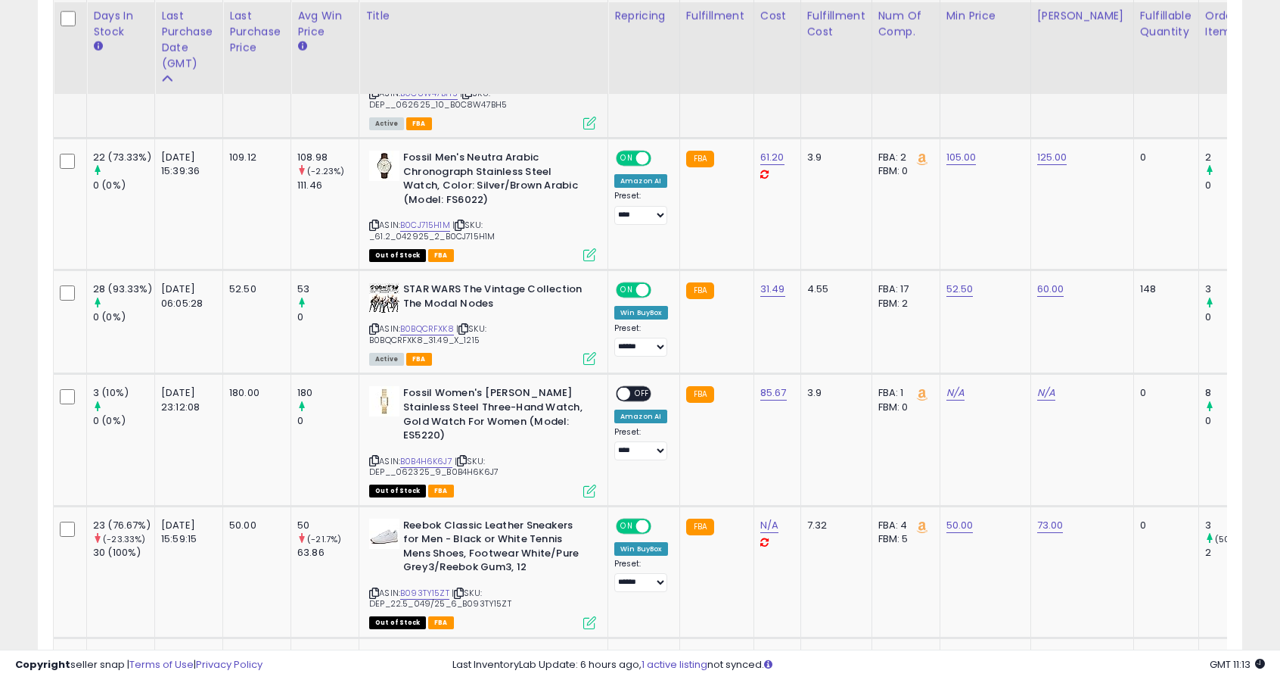
scroll to position [1069, 0]
click at [434, 454] on link "B0B4H6K6J7" at bounding box center [426, 460] width 52 height 13
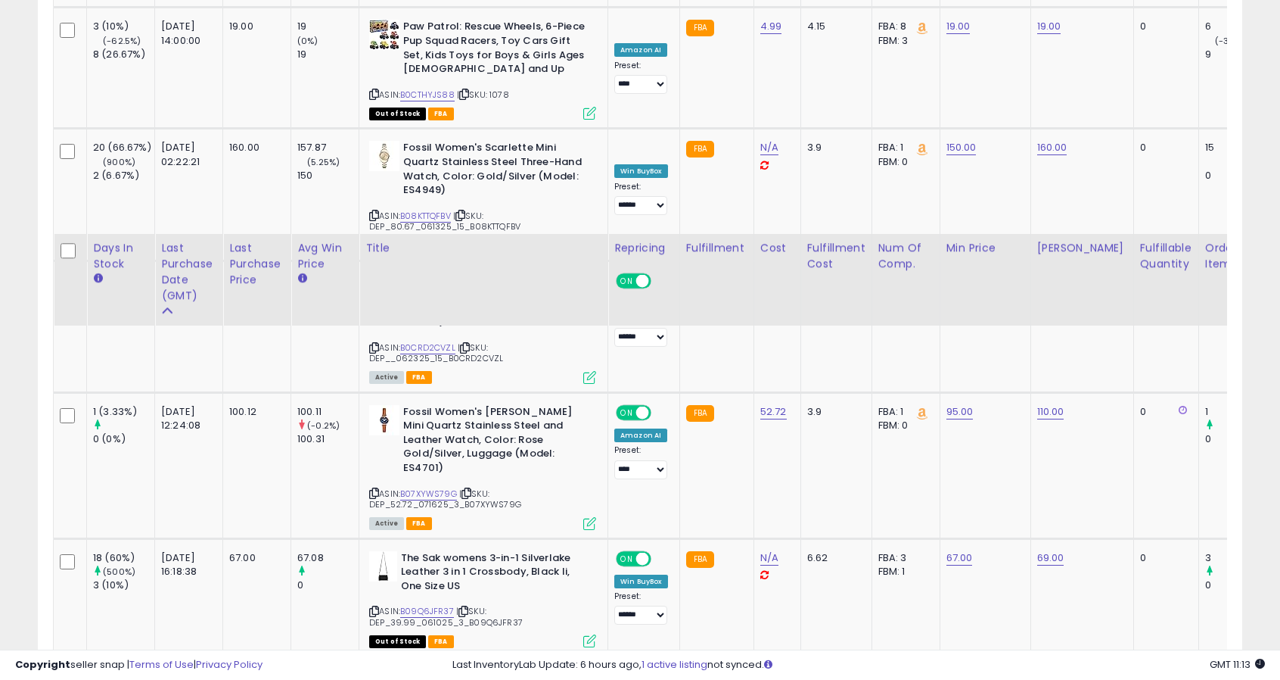
scroll to position [3340, 0]
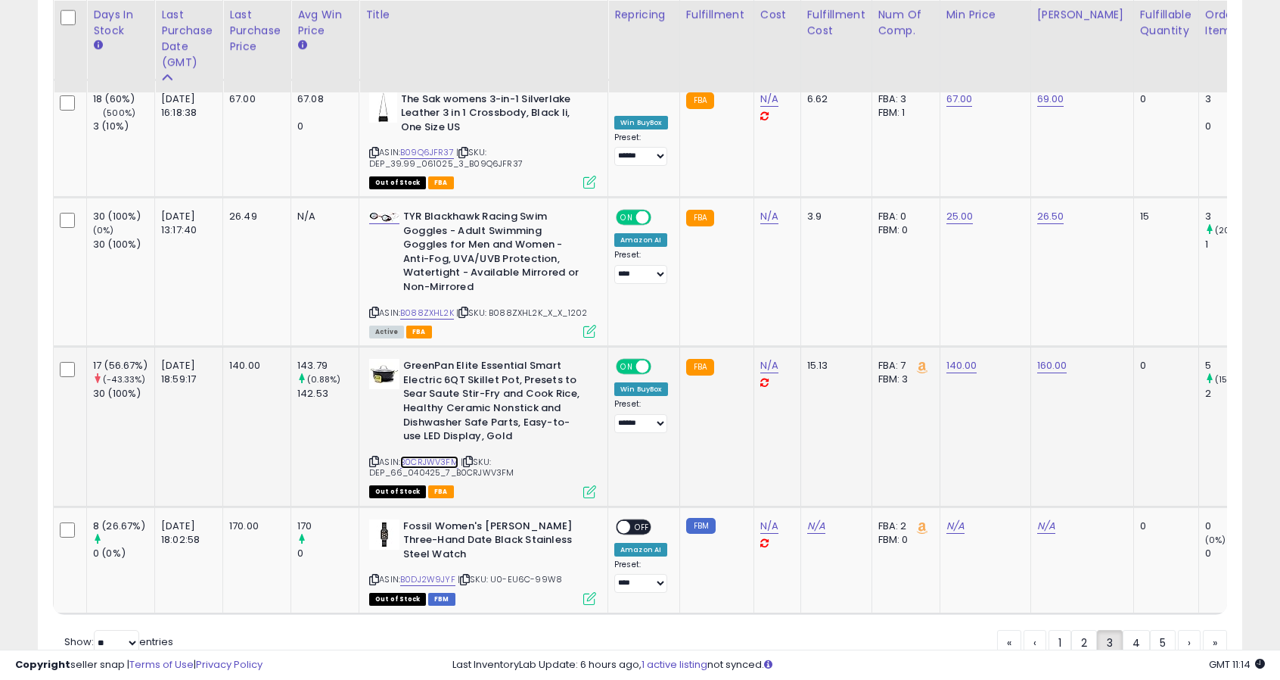
click at [437, 456] on link "B0CRJWV3FM" at bounding box center [429, 462] width 58 height 13
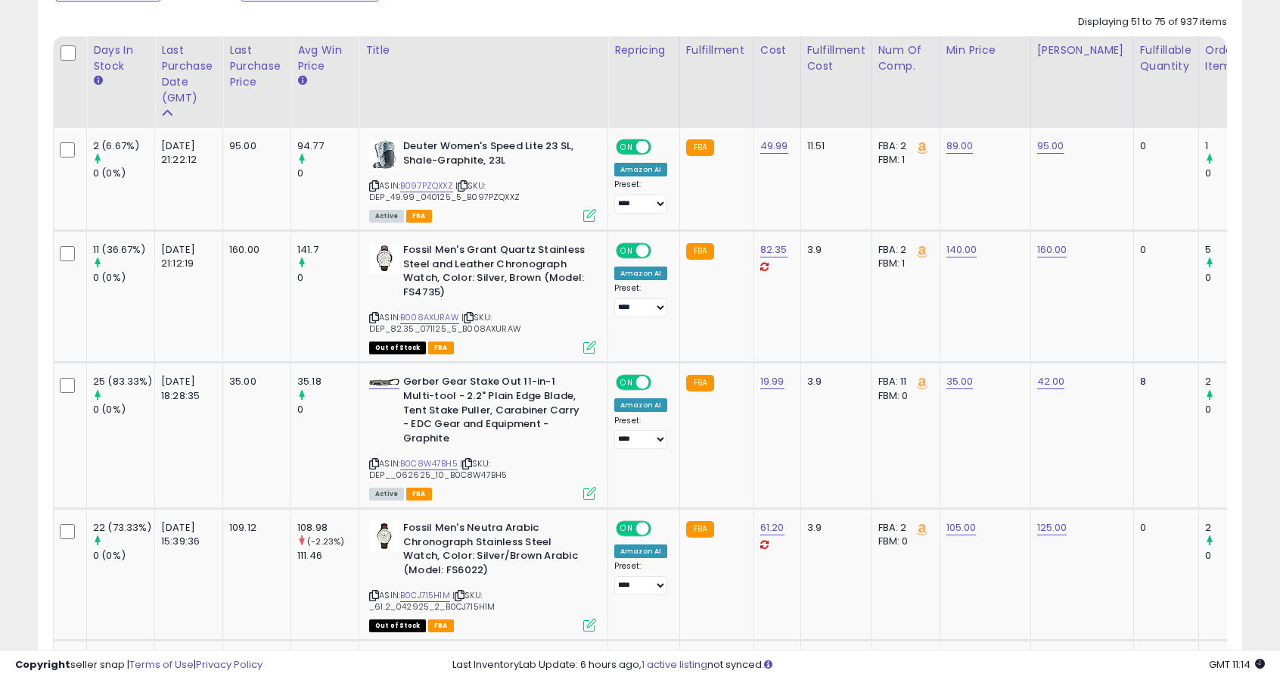
scroll to position [625, 0]
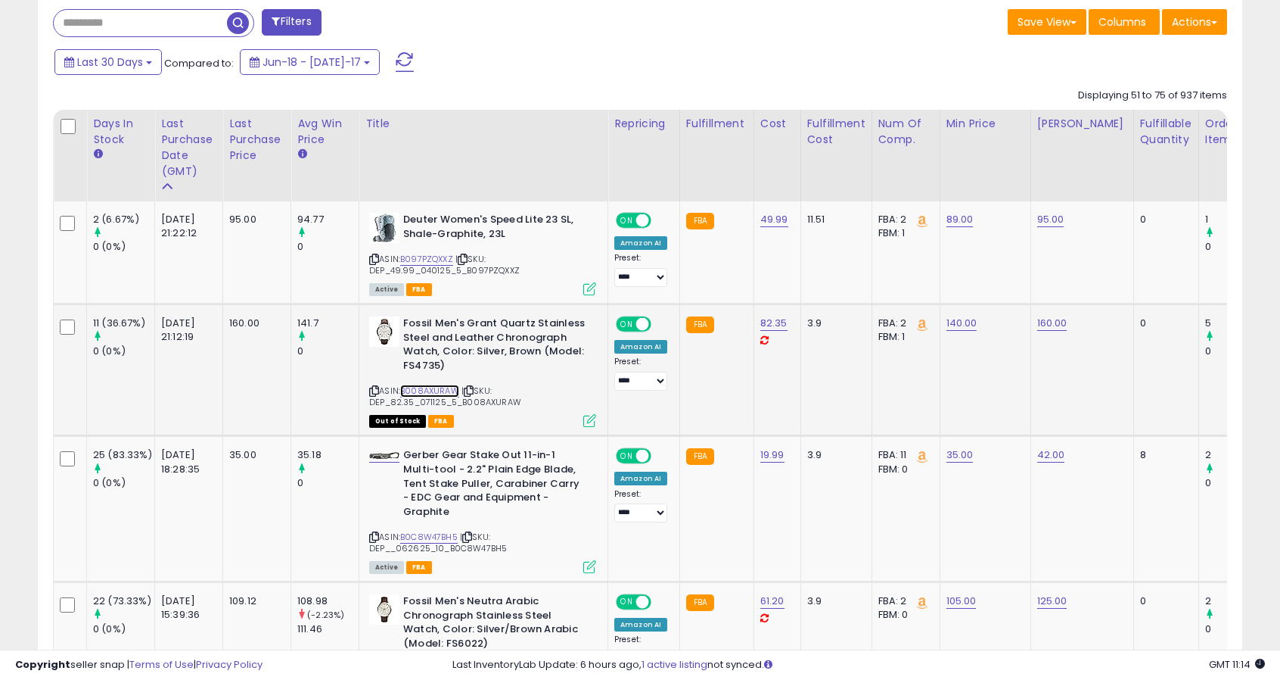
click at [443, 391] on link "B008AXURAW" at bounding box center [429, 390] width 59 height 13
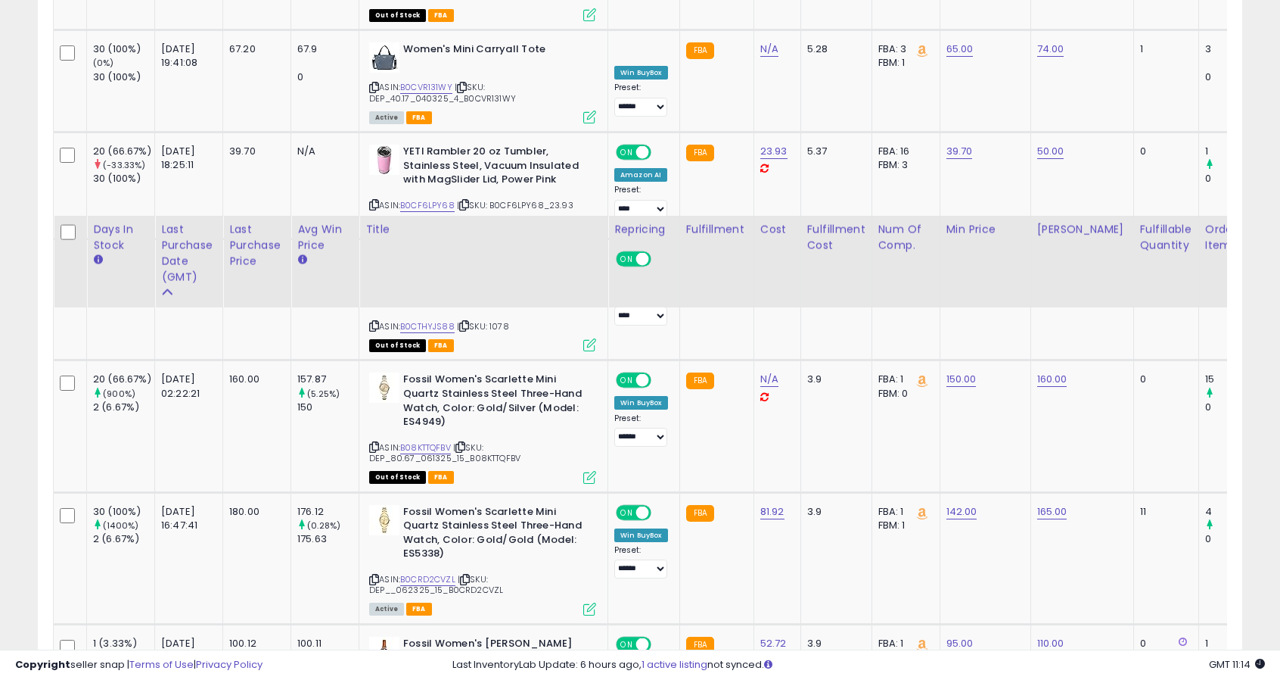
scroll to position [3340, 0]
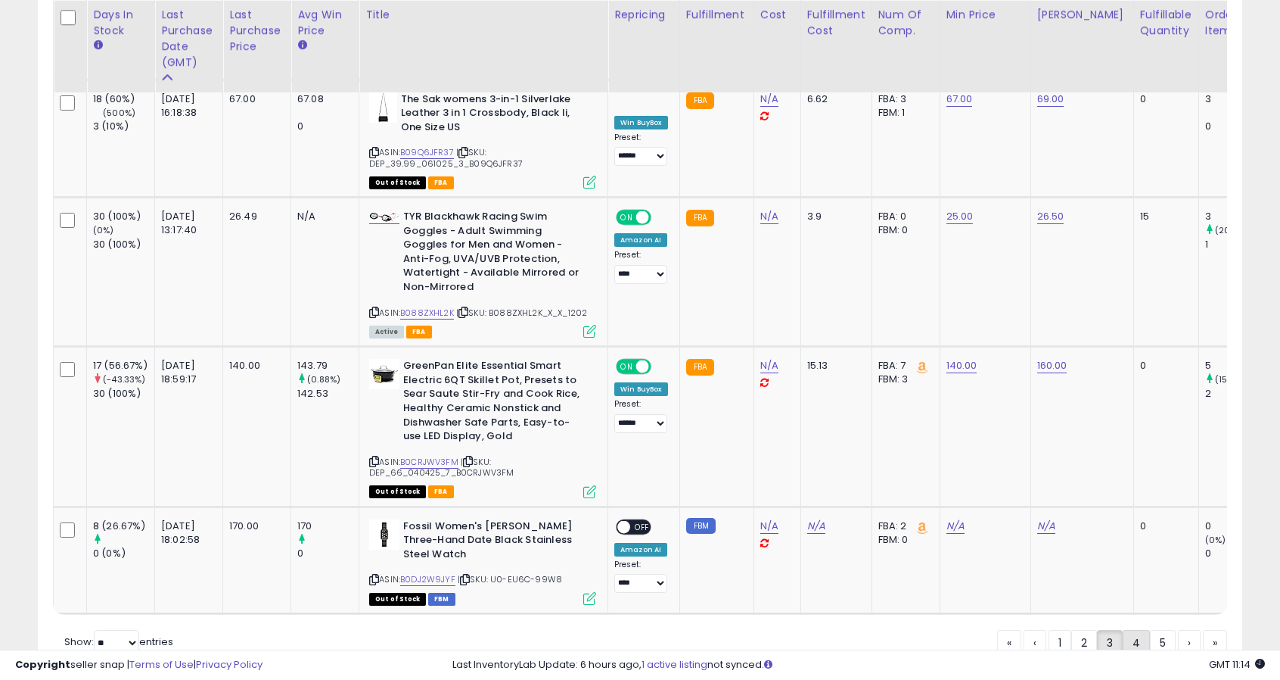
click at [1178, 630] on link "4" at bounding box center [1189, 643] width 23 height 26
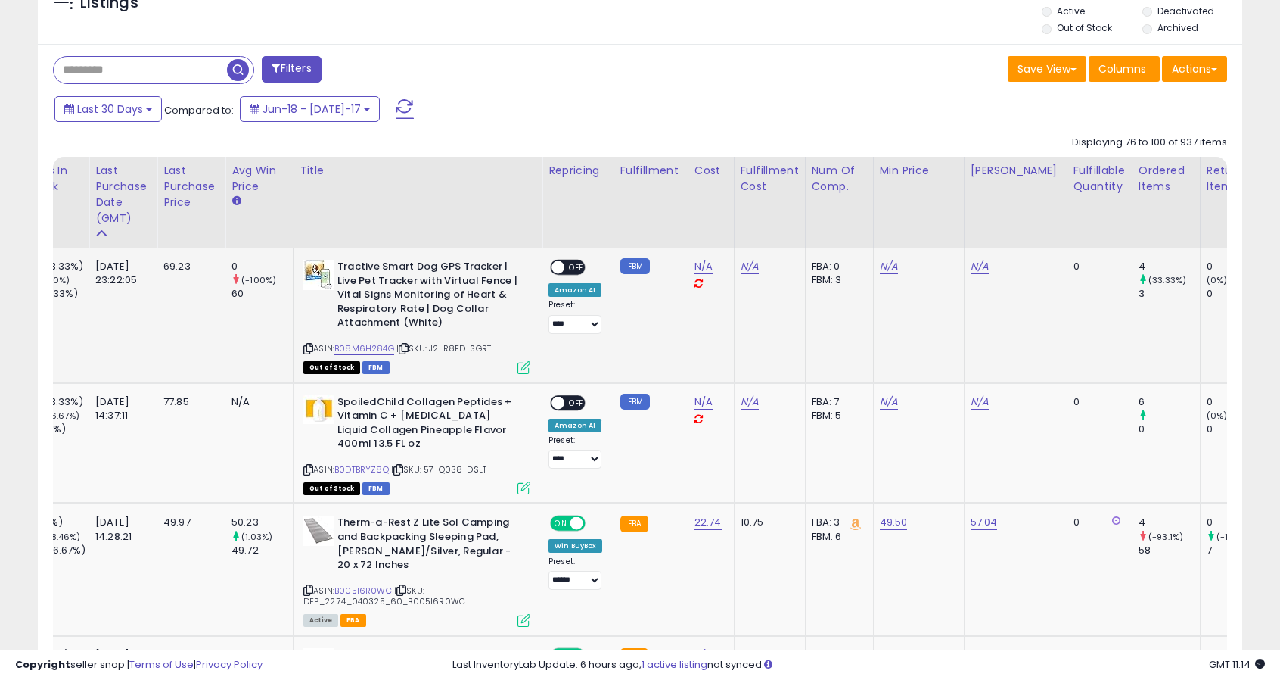
scroll to position [0, 65]
drag, startPoint x: 340, startPoint y: 266, endPoint x: 501, endPoint y: 266, distance: 161.2
click at [501, 266] on b "Tractive Smart Dog GPS Tracker | Live Pet Tracker with Virtual Fence | Vital Si…" at bounding box center [430, 297] width 184 height 74
copy b "Tractive Smart Dog GPS Tracker"
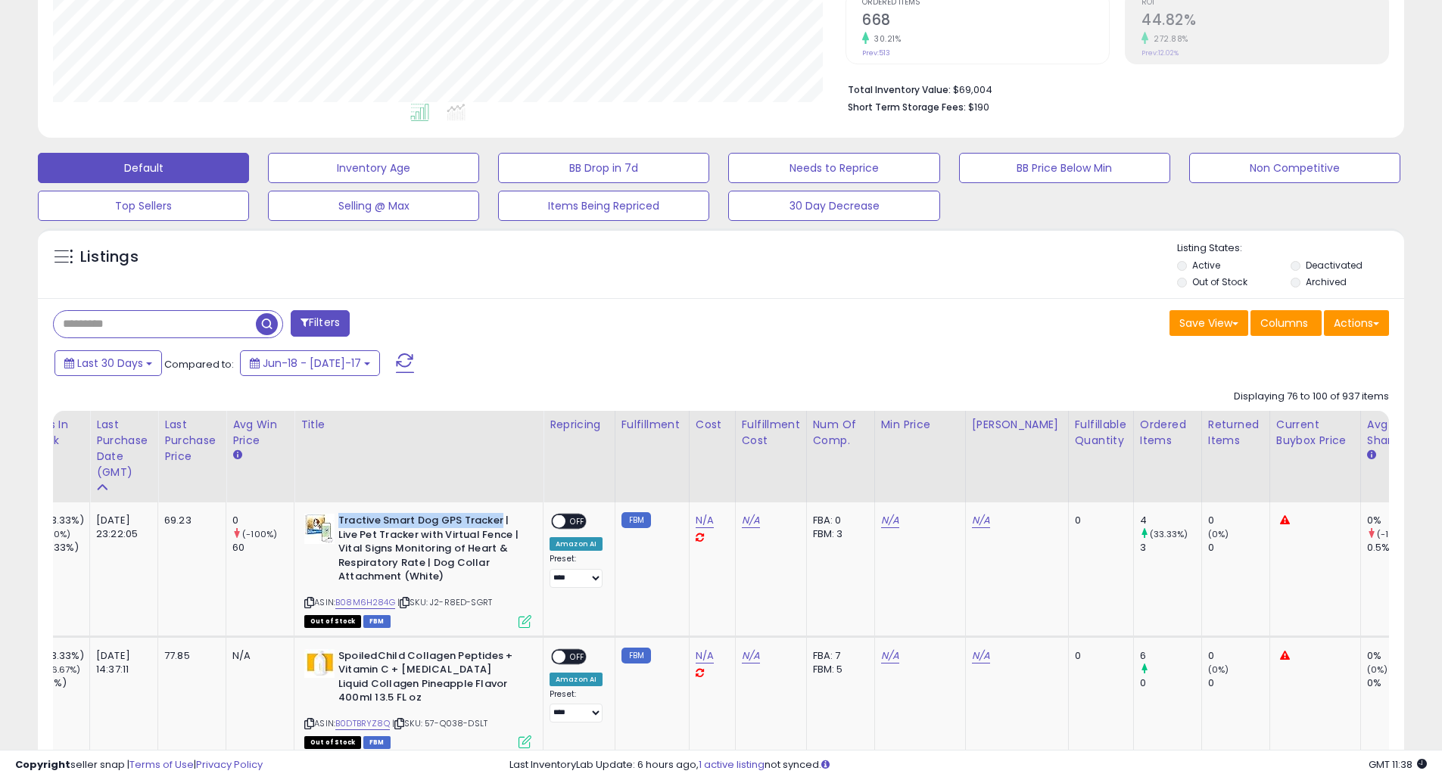
scroll to position [451, 0]
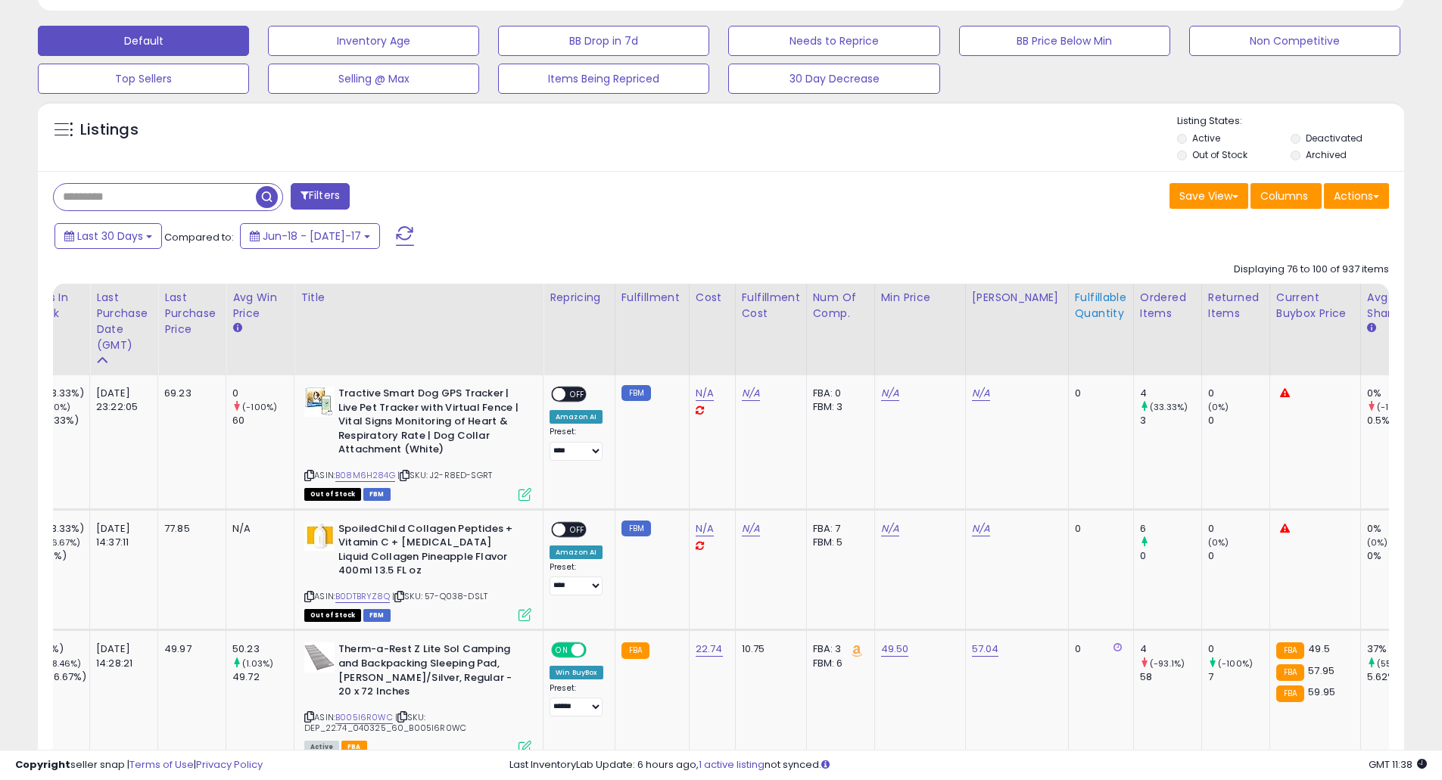
click at [1088, 313] on div "Fulfillable Quantity" at bounding box center [1101, 306] width 52 height 32
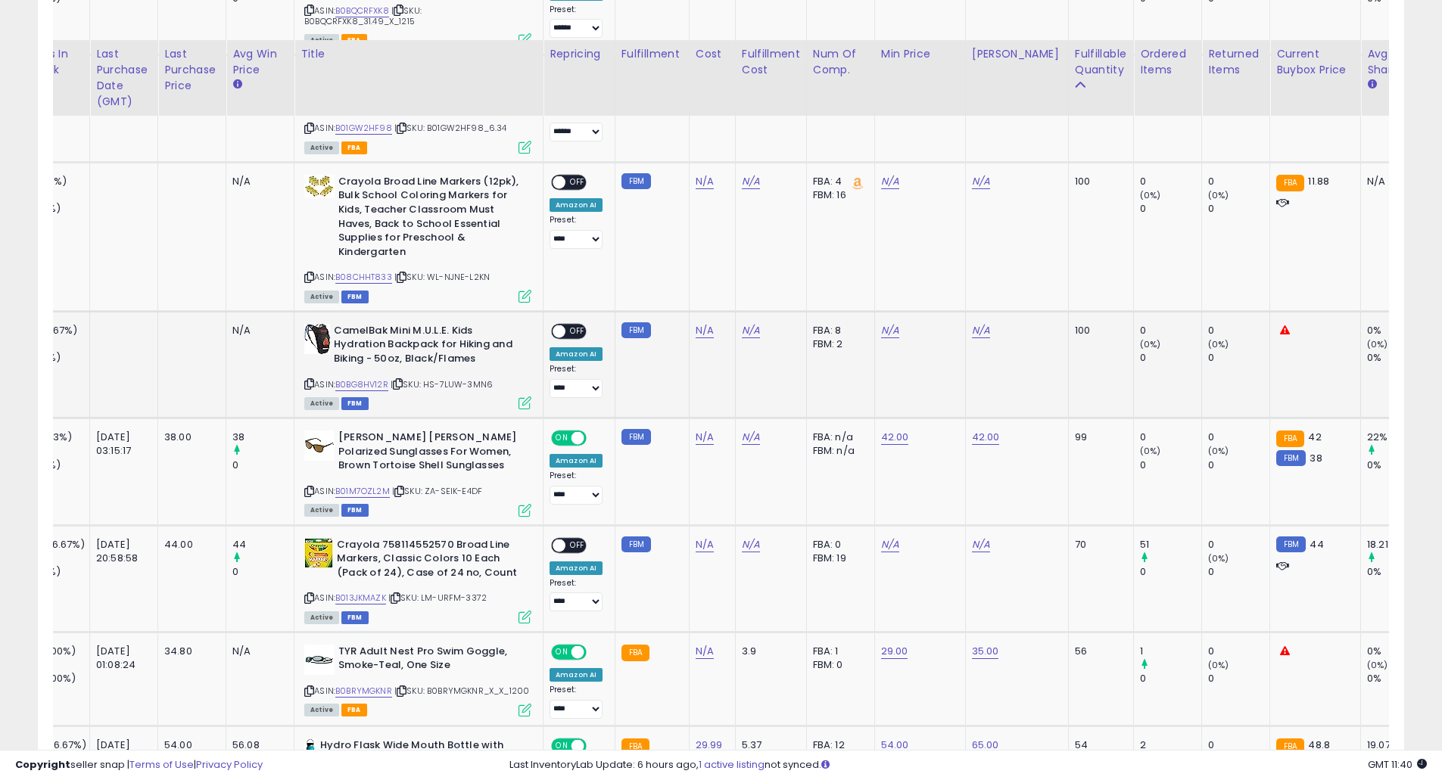
scroll to position [1009, 0]
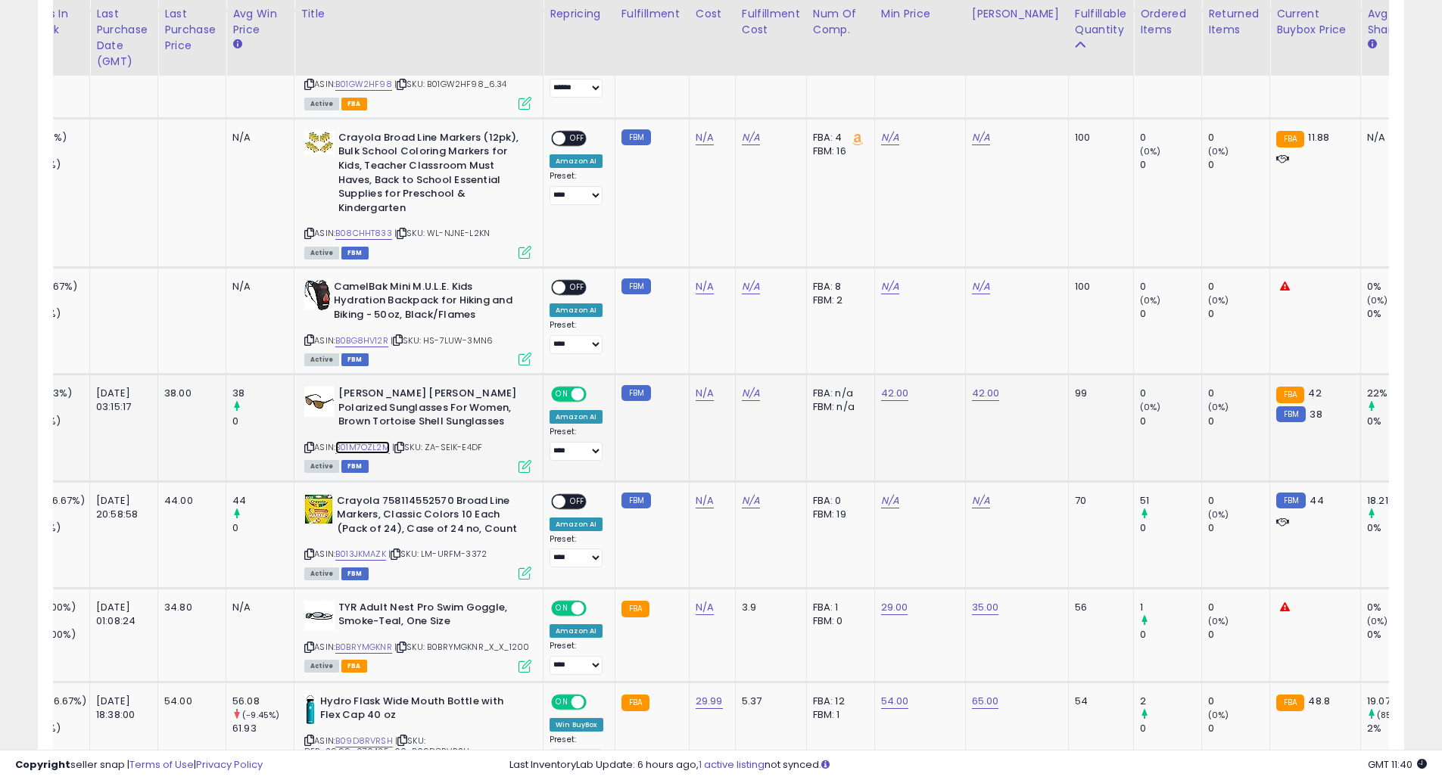
click at [378, 441] on link "B01M7OZL2M" at bounding box center [362, 447] width 54 height 13
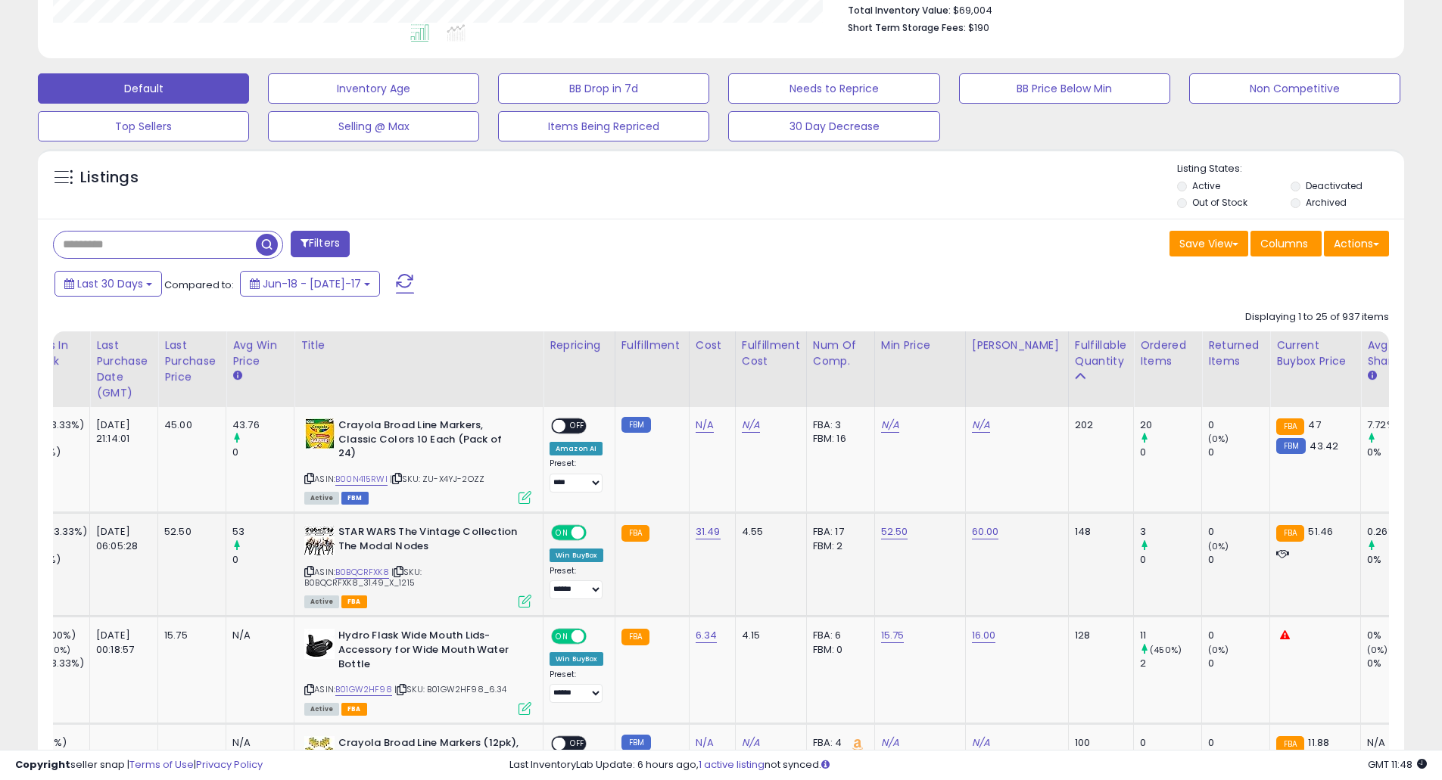
scroll to position [605, 0]
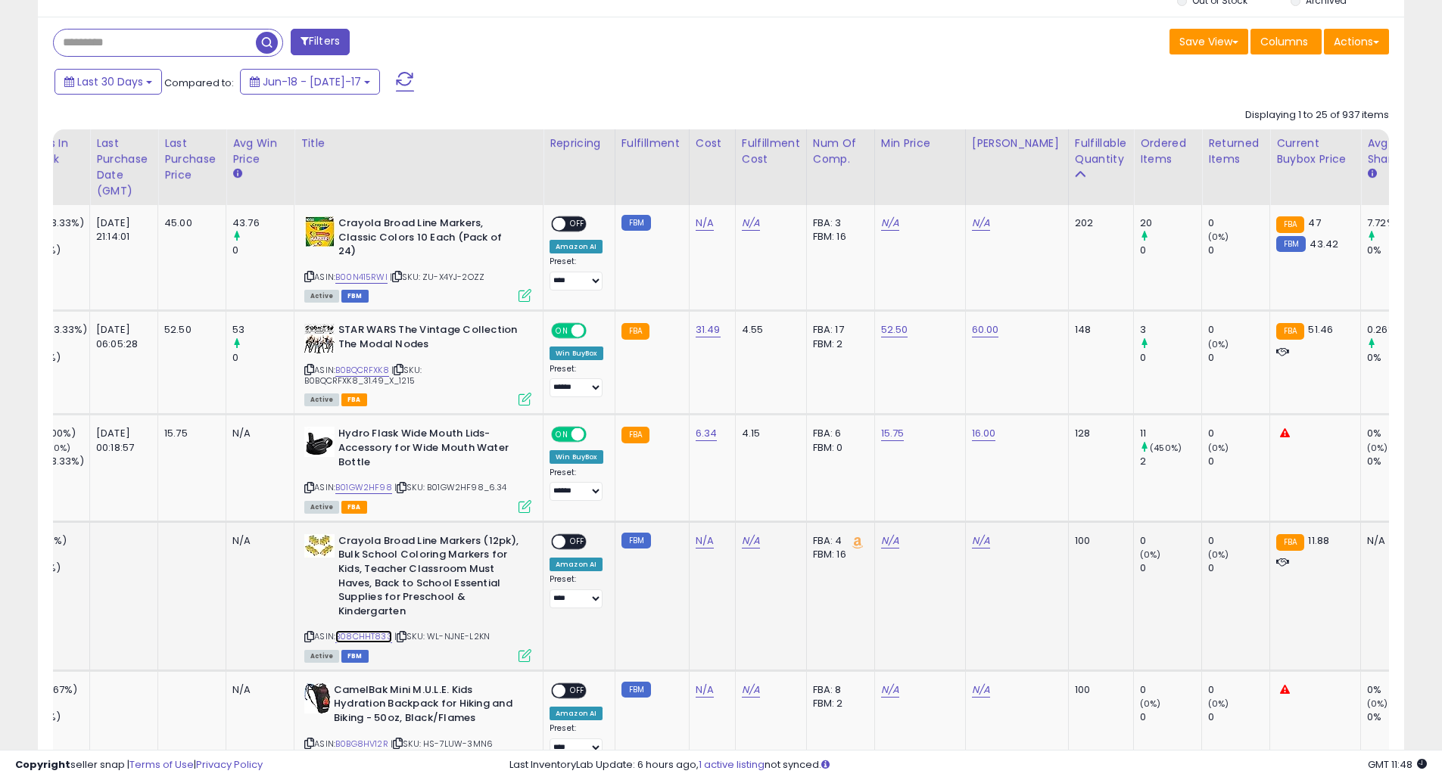
click at [384, 630] on link "B08CHHT833" at bounding box center [363, 636] width 57 height 13
